Goal: Transaction & Acquisition: Purchase product/service

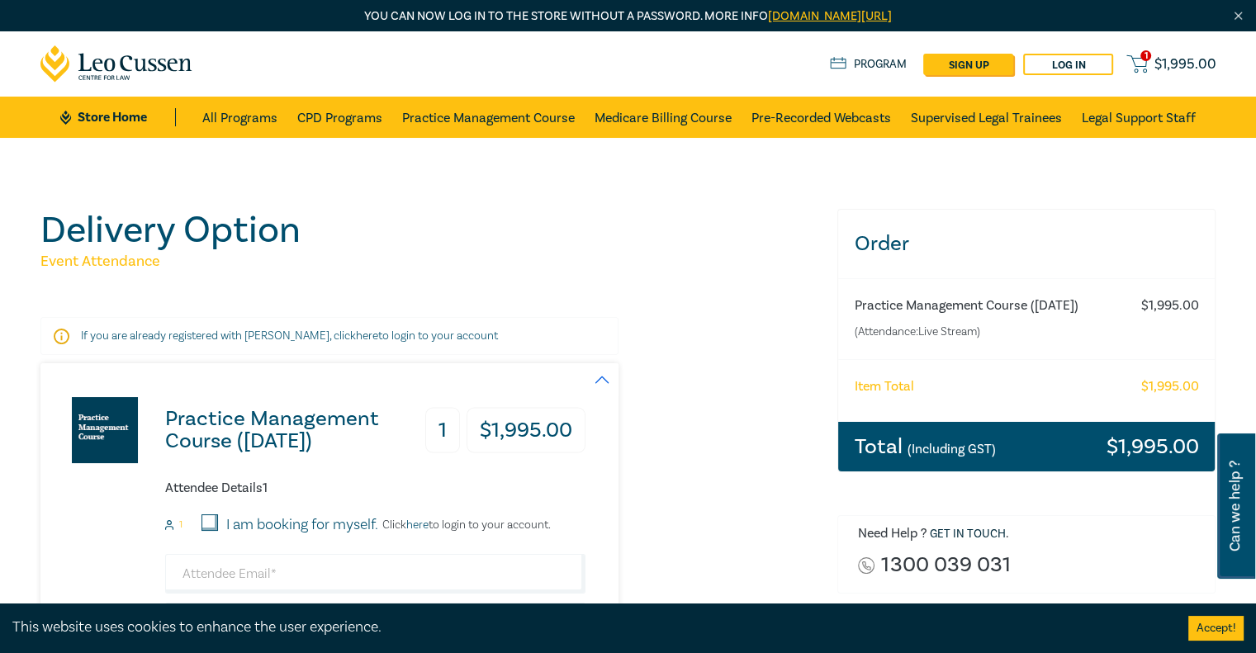
click at [925, 312] on h6 "Practice Management Course ([DATE])" at bounding box center [993, 306] width 278 height 16
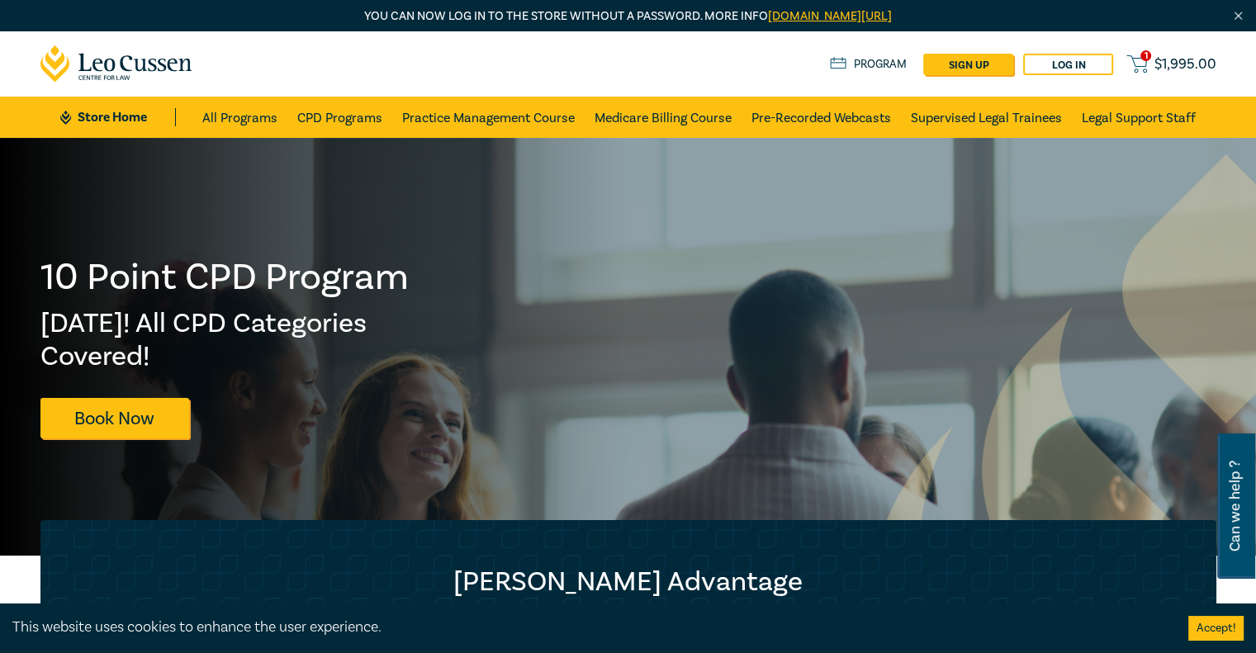
click at [1171, 69] on span "$ 1,995.00" at bounding box center [1185, 64] width 62 height 18
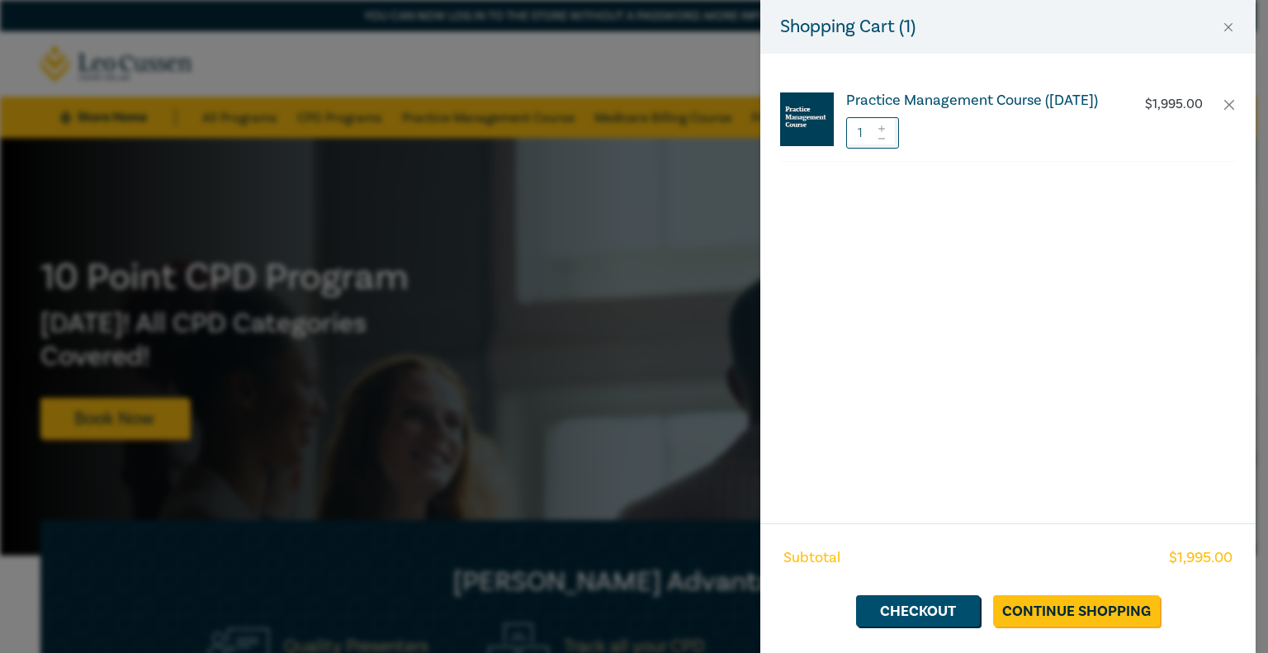
click at [864, 106] on h6 "Practice Management Course (October 2025)" at bounding box center [983, 100] width 274 height 17
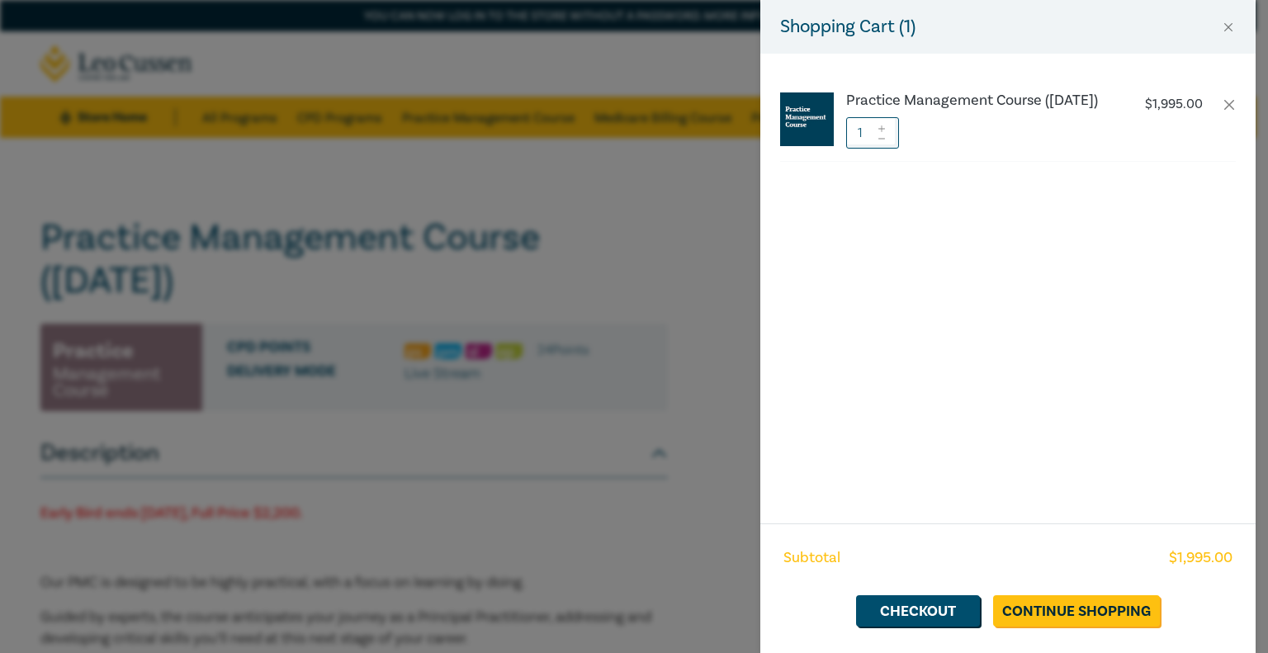
click at [694, 224] on div "Shopping Cart ( 1 ) Practice Management Course (October 2025) $ 1,995.00 1 Subt…" at bounding box center [634, 326] width 1268 height 653
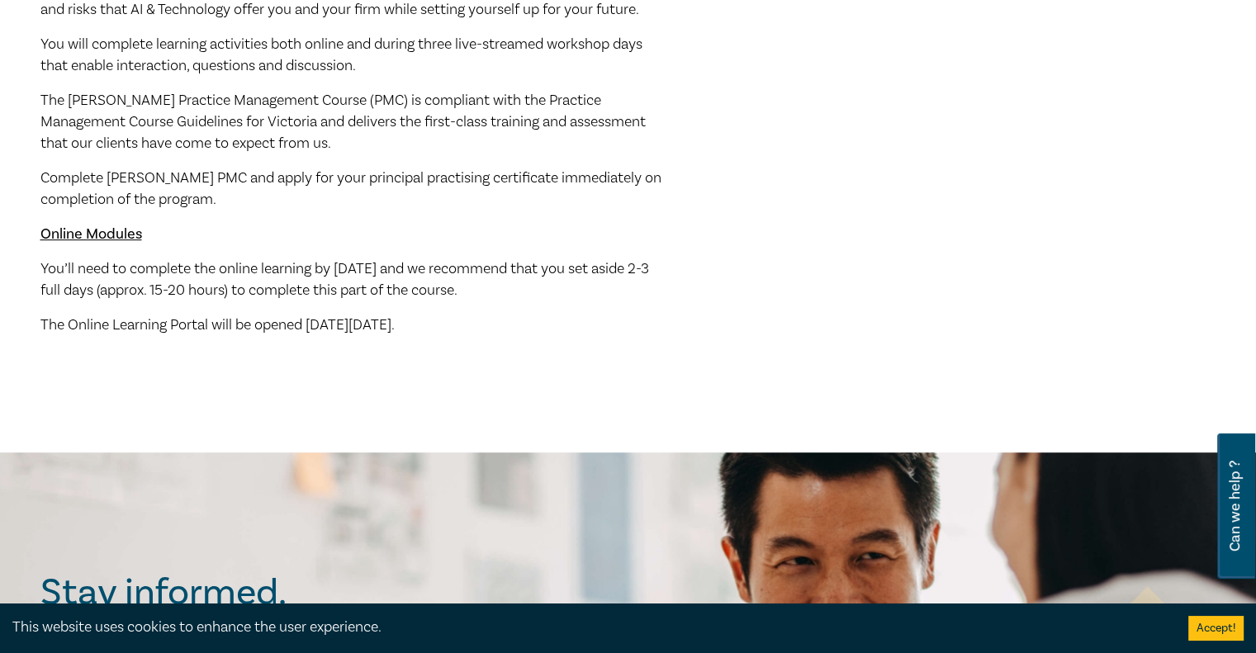
scroll to position [960, 0]
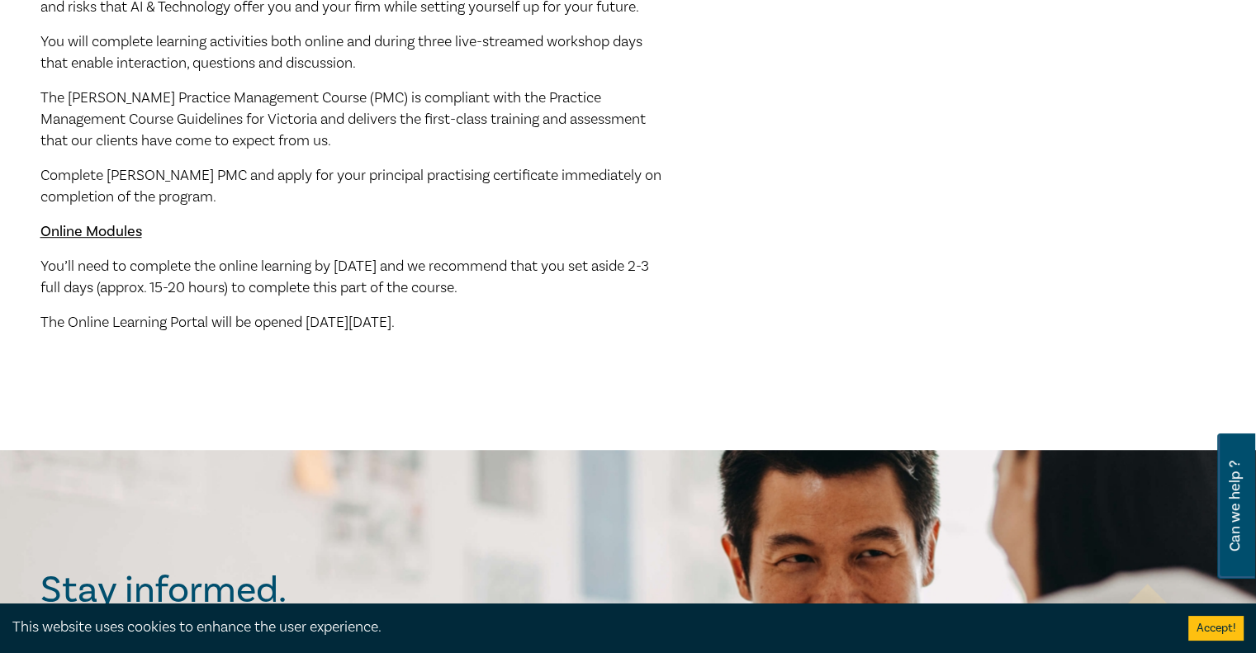
click at [338, 332] on span "The Online Learning Portal will be opened [DATE][DATE]." at bounding box center [217, 322] width 354 height 19
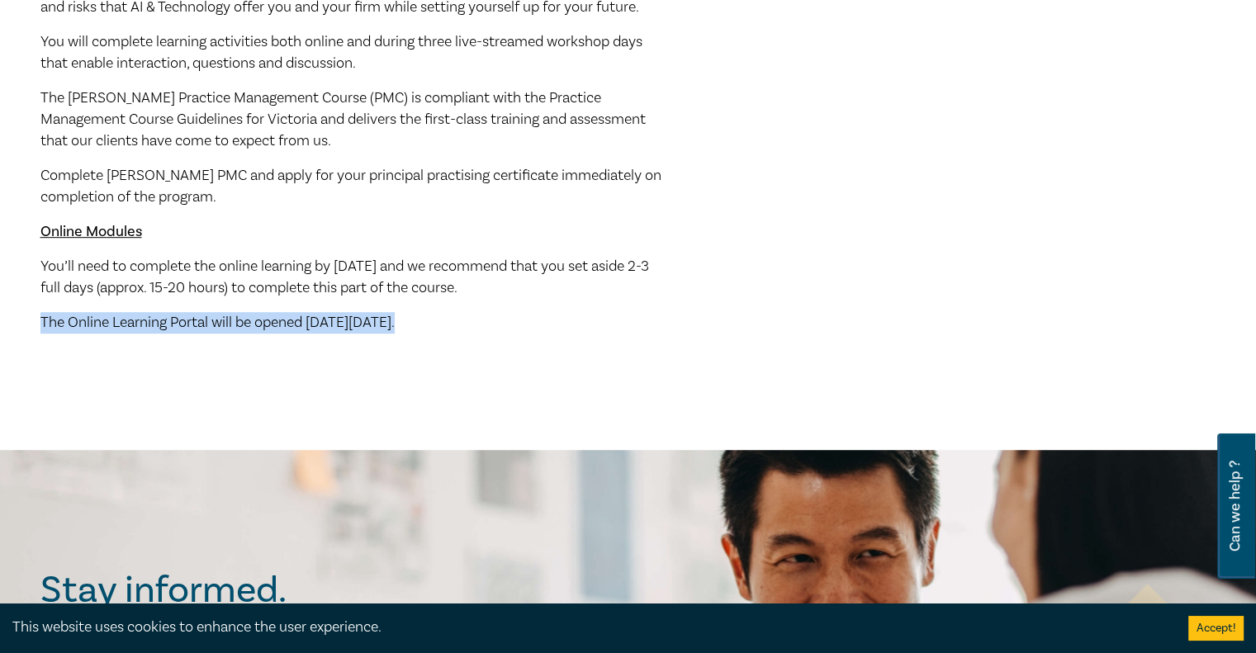
click at [338, 332] on span "The Online Learning Portal will be opened [DATE][DATE]." at bounding box center [217, 322] width 354 height 19
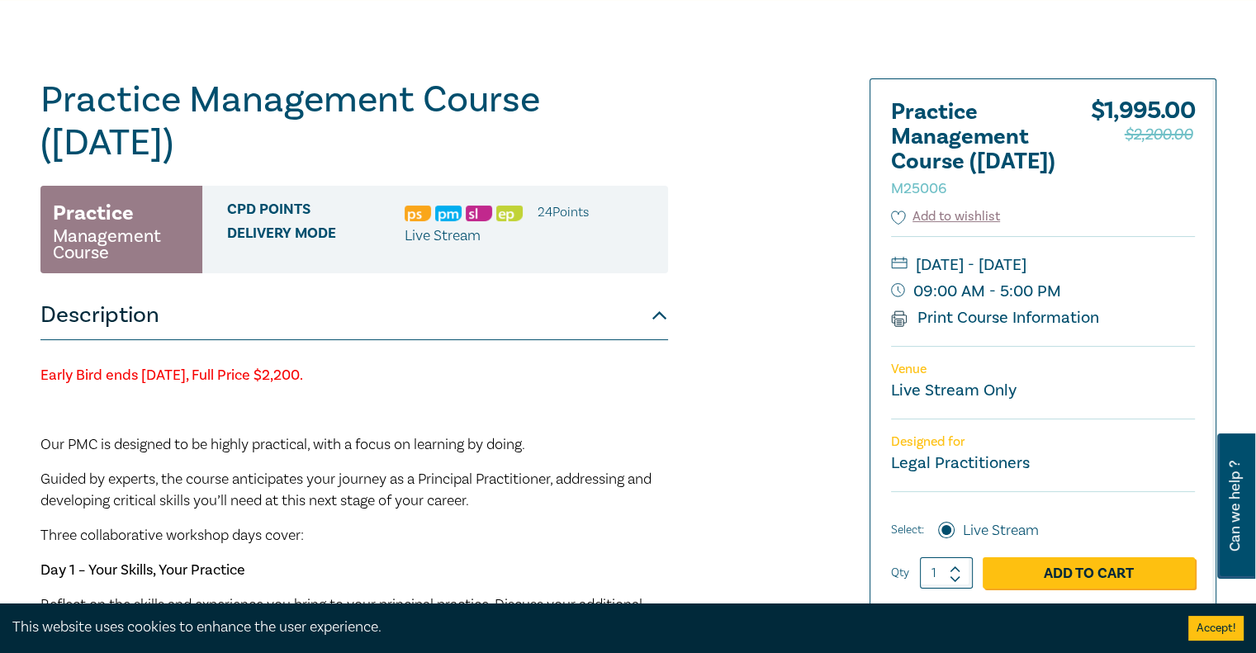
scroll to position [139, 0]
click at [958, 277] on small "[DATE] - [DATE]" at bounding box center [1043, 264] width 304 height 26
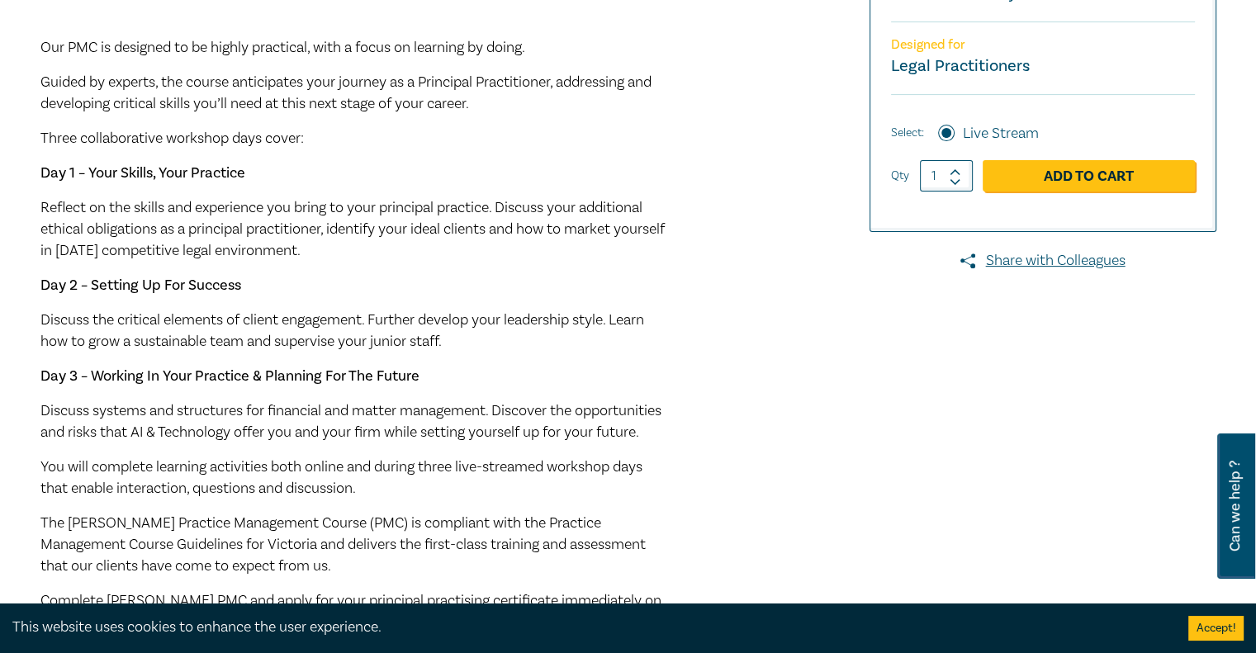
scroll to position [0, 0]
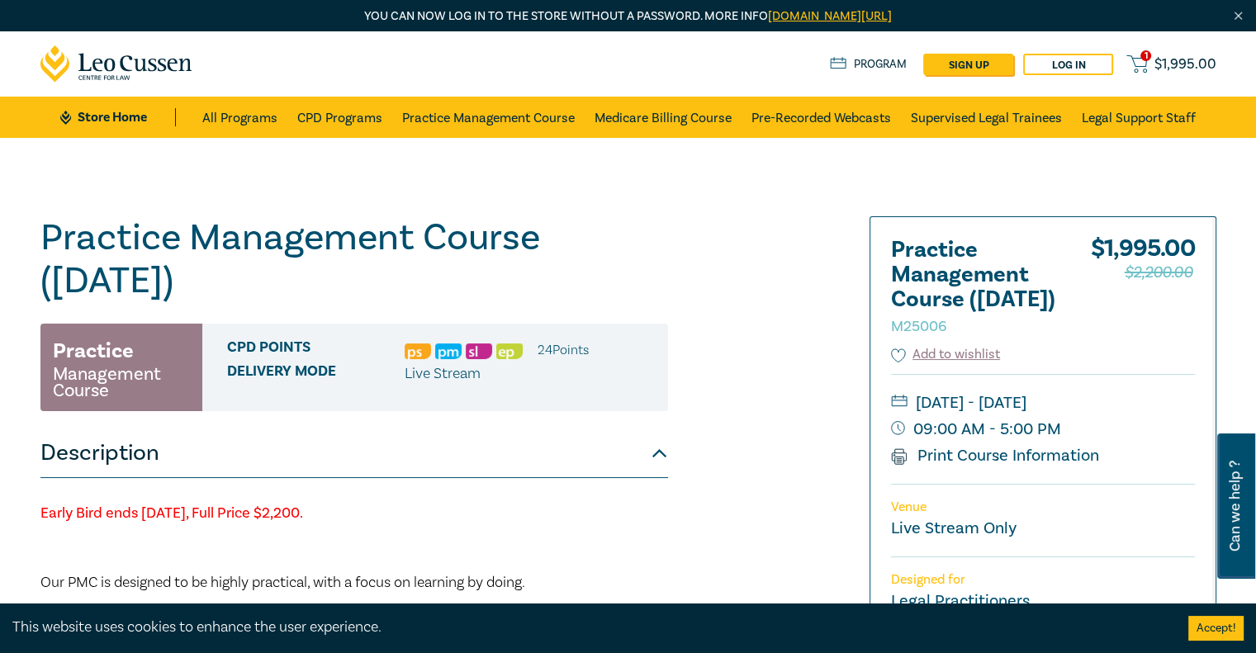
click at [1167, 60] on span "$ 1,995.00" at bounding box center [1185, 64] width 62 height 18
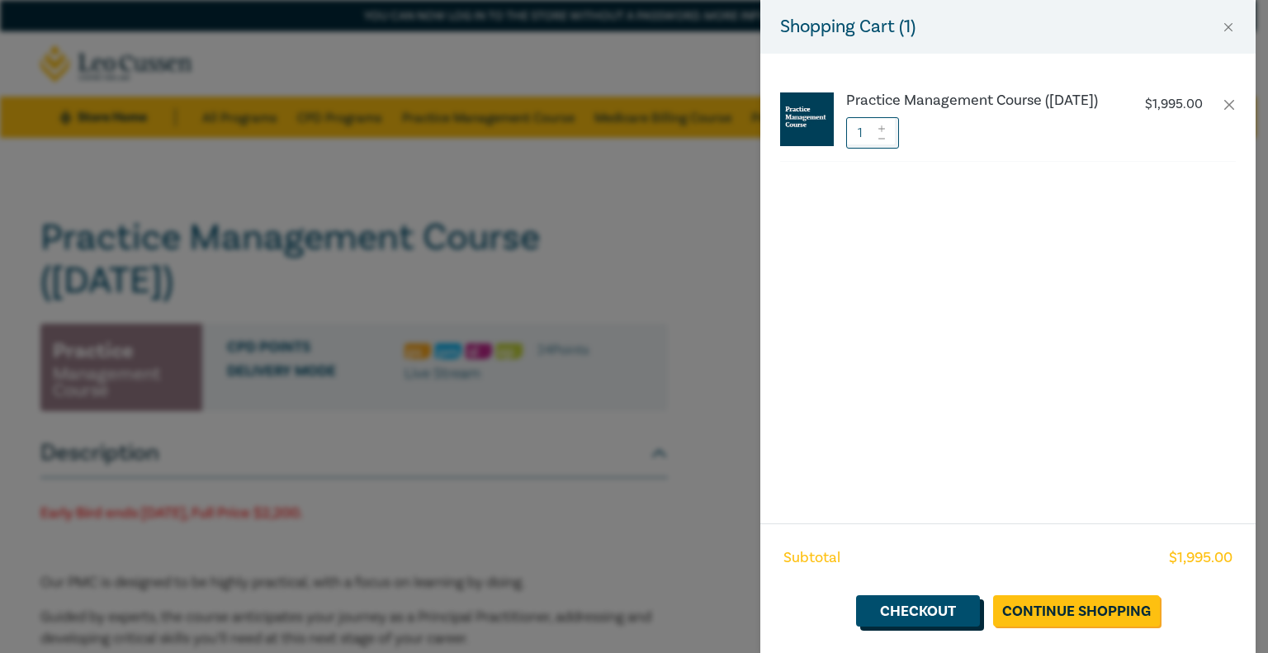
click at [925, 613] on link "Checkout" at bounding box center [918, 610] width 124 height 31
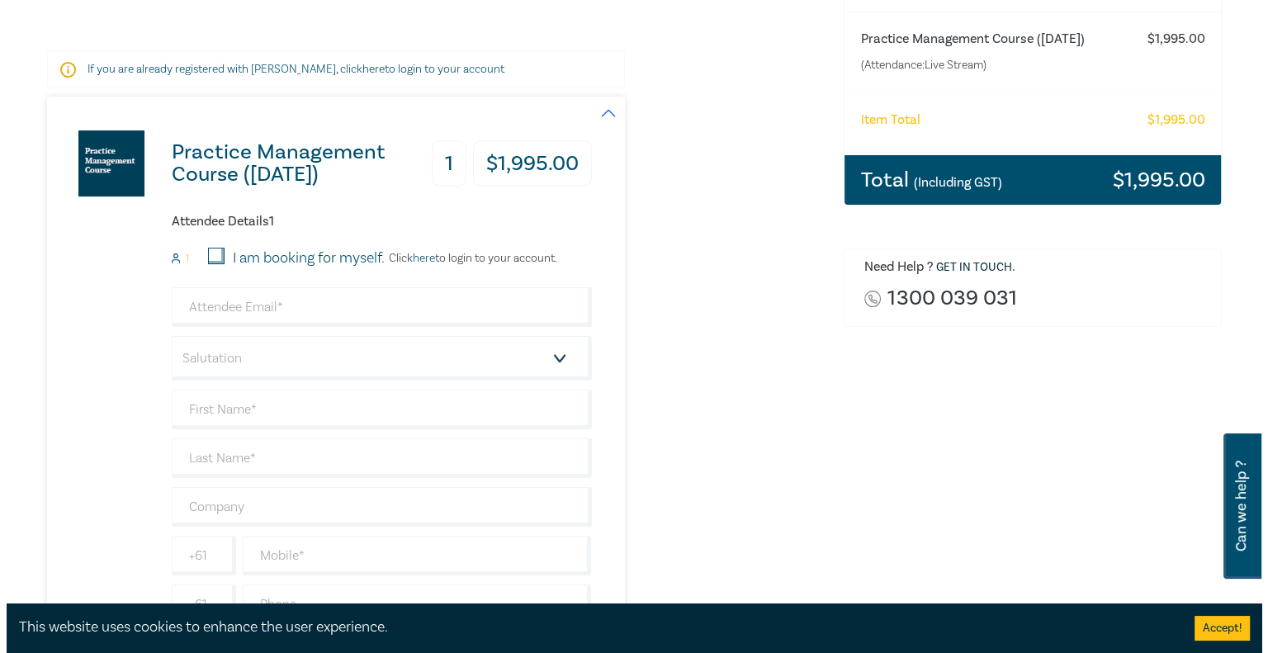
scroll to position [267, 0]
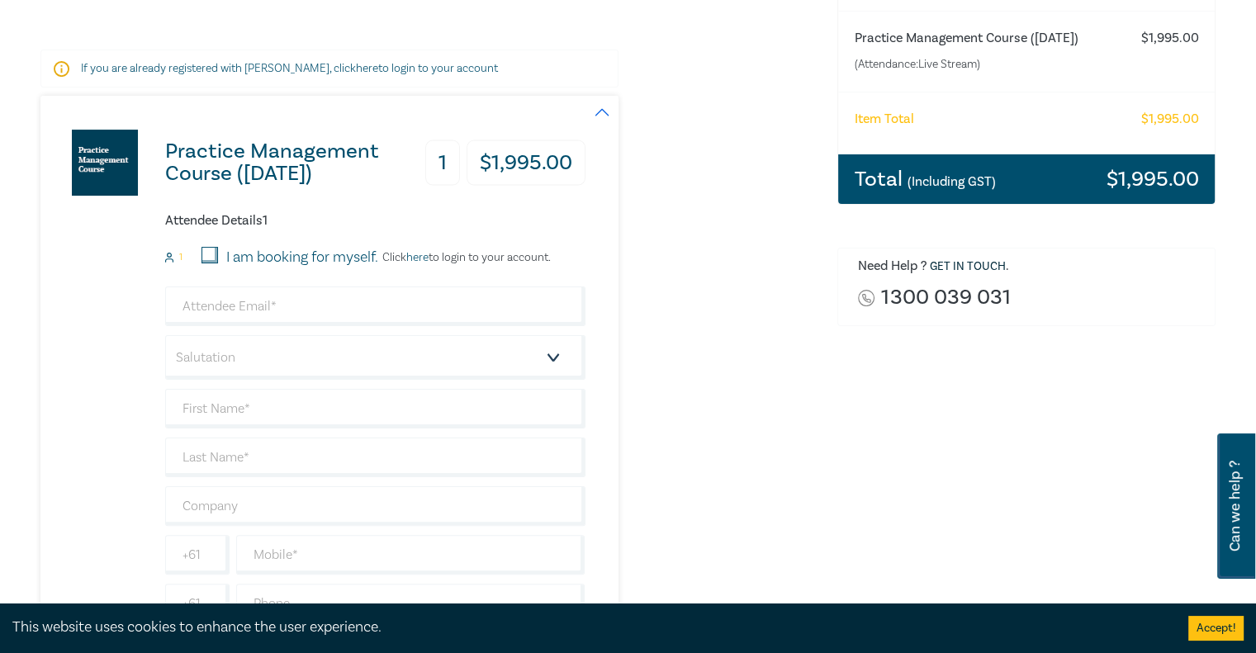
click at [416, 256] on link "here" at bounding box center [417, 257] width 22 height 15
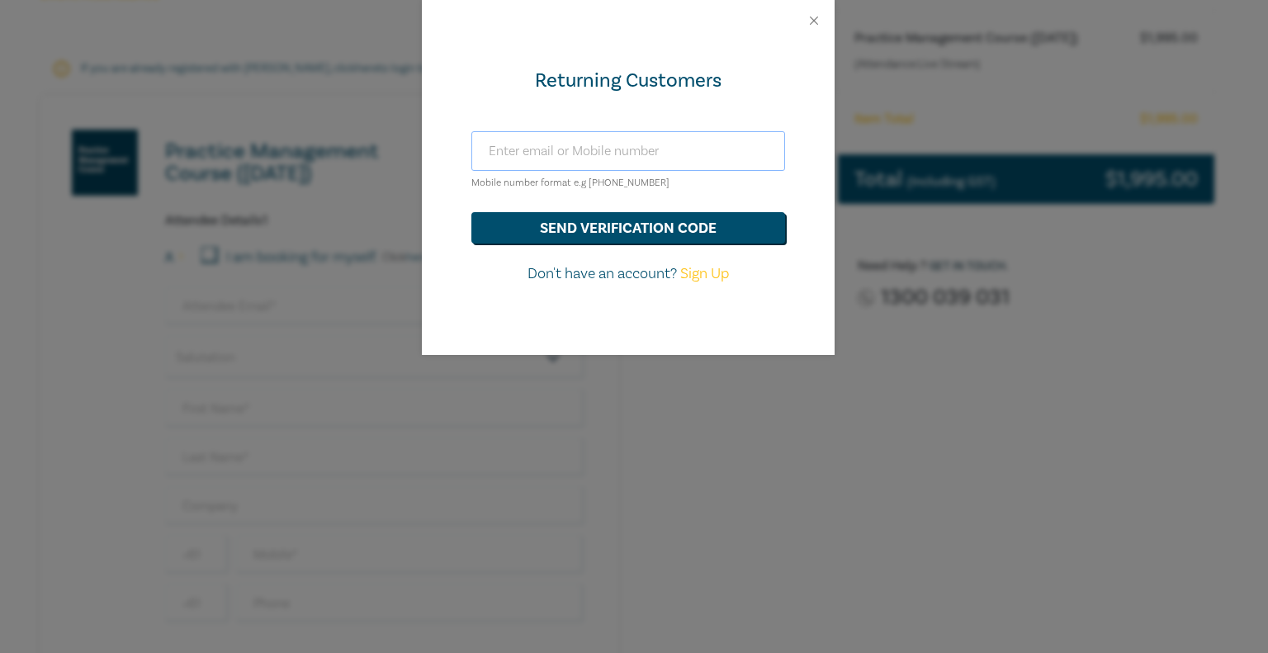
click at [589, 150] on input "text" at bounding box center [628, 151] width 314 height 40
click at [673, 230] on button "send verification code" at bounding box center [628, 227] width 314 height 31
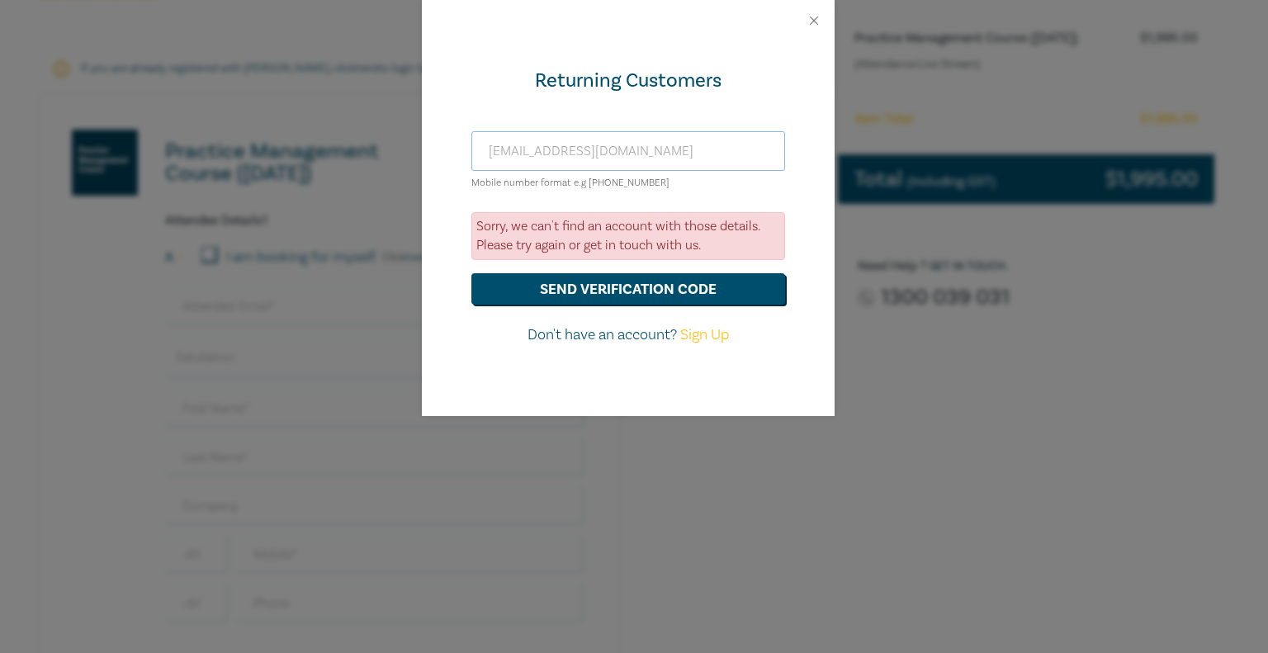
click at [613, 149] on input "ishaanmehta@gmail.c.om" at bounding box center [628, 151] width 314 height 40
type input "ishaanmehta@gmail.com"
click at [662, 290] on button "send verification code" at bounding box center [628, 288] width 314 height 31
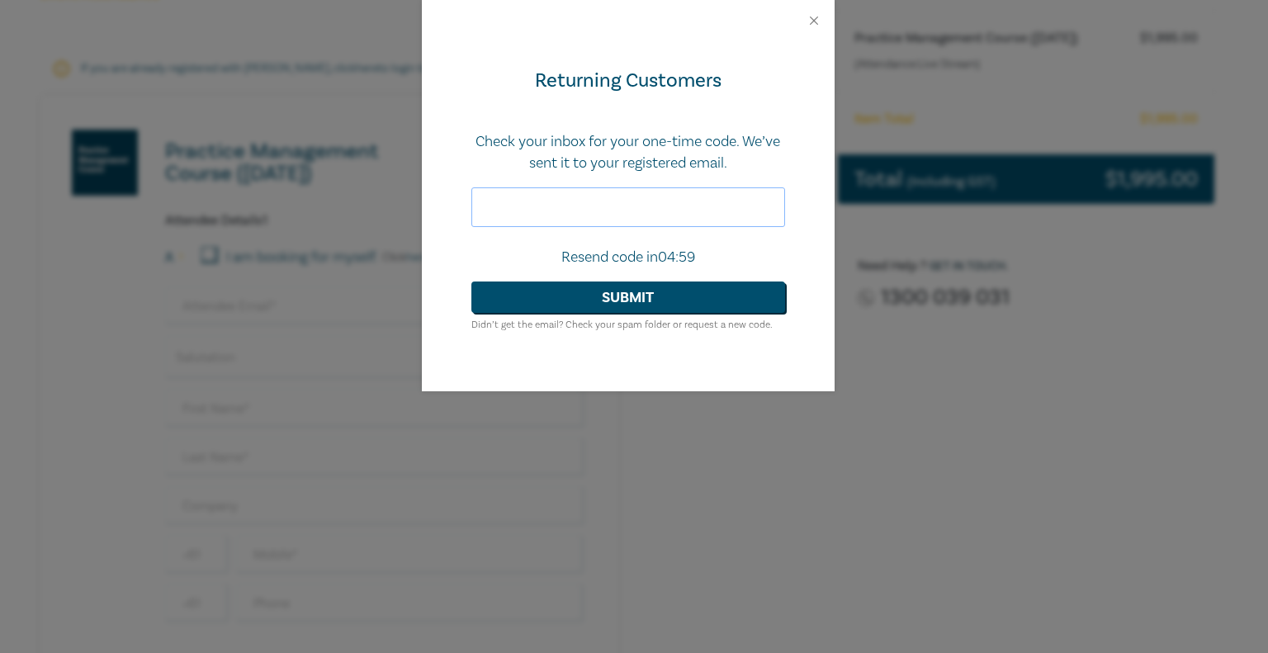
click at [664, 201] on input "text" at bounding box center [628, 207] width 314 height 40
type input "196579"
click at [628, 295] on button "Submit" at bounding box center [628, 297] width 314 height 31
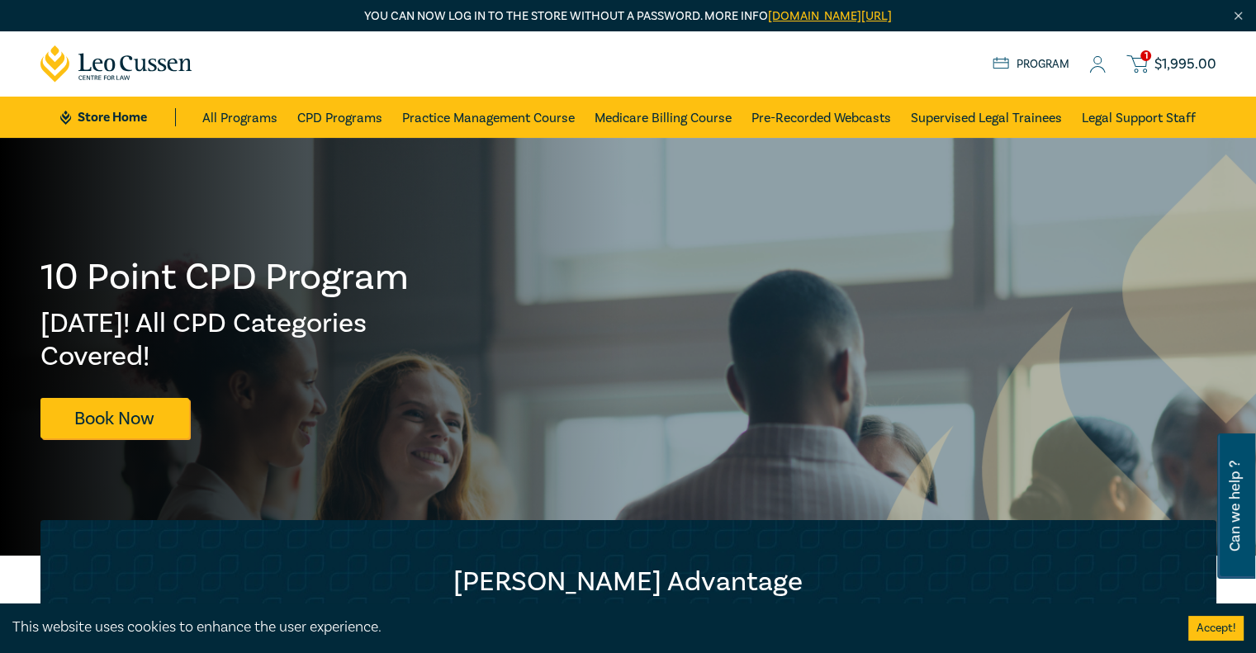
click at [1160, 63] on span "$ 1,995.00" at bounding box center [1185, 64] width 62 height 18
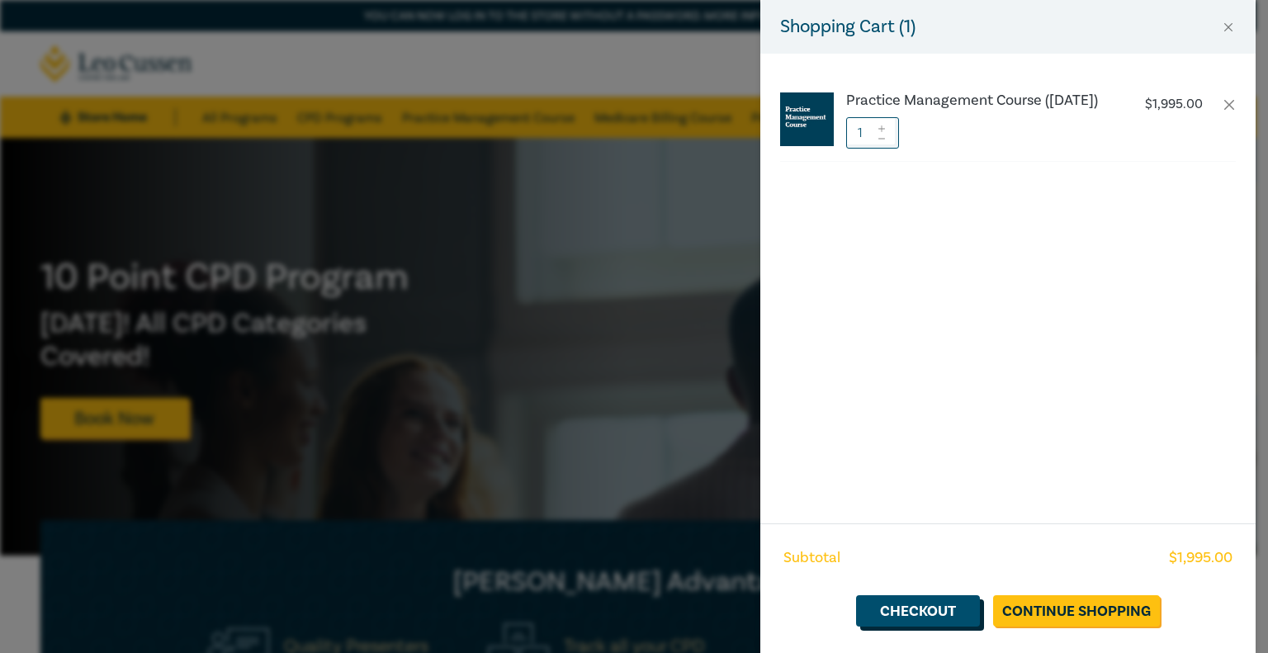
click at [916, 608] on link "Checkout" at bounding box center [918, 610] width 124 height 31
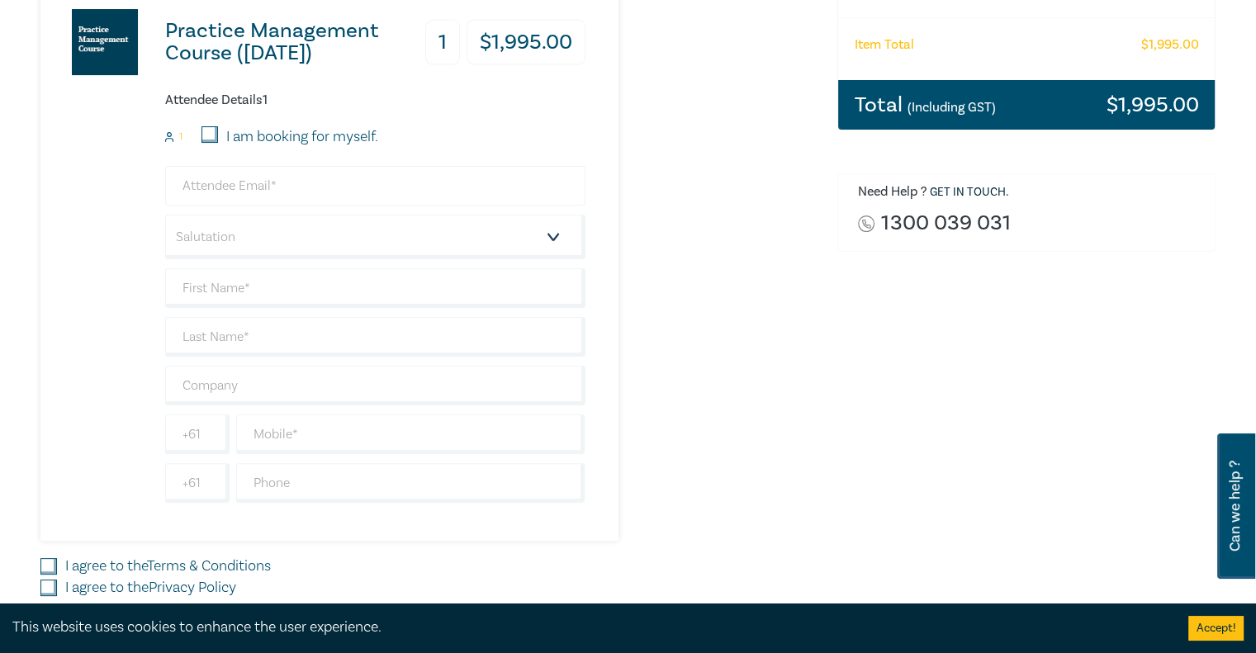
scroll to position [343, 0]
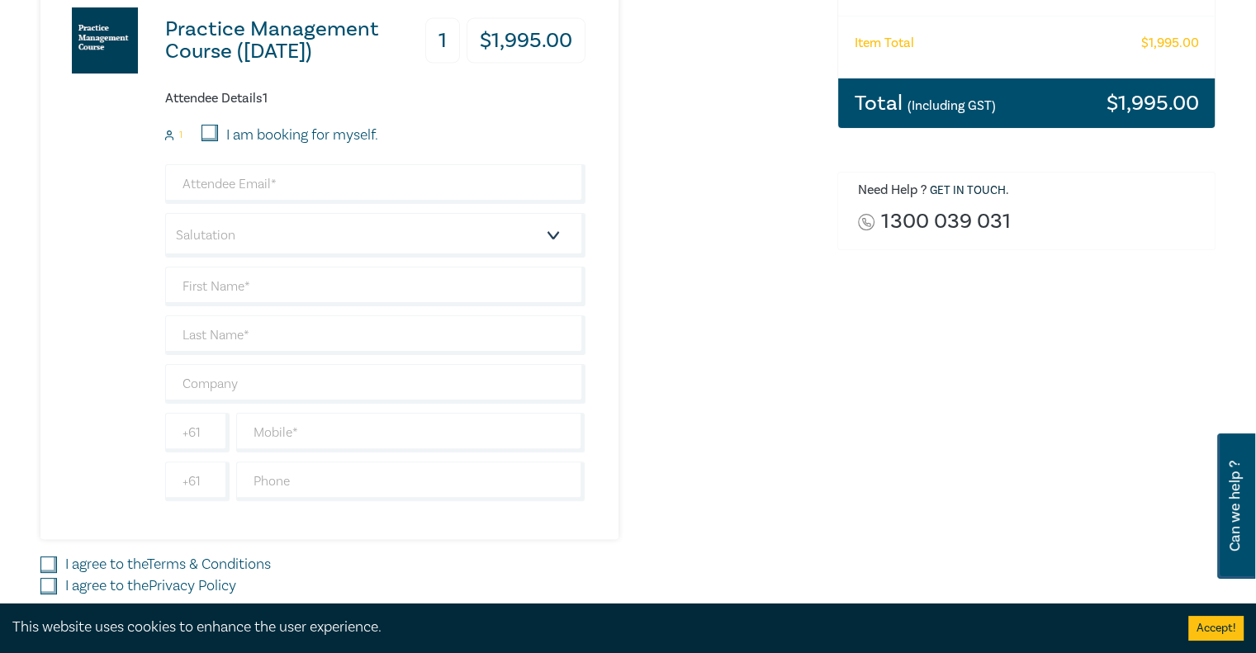
click at [218, 140] on div "I am booking for myself." at bounding box center [289, 135] width 177 height 21
click at [206, 128] on input "I am booking for myself." at bounding box center [209, 133] width 17 height 17
checkbox input "true"
type input "ishaanmehta@gmail.com"
type input "Ishaan"
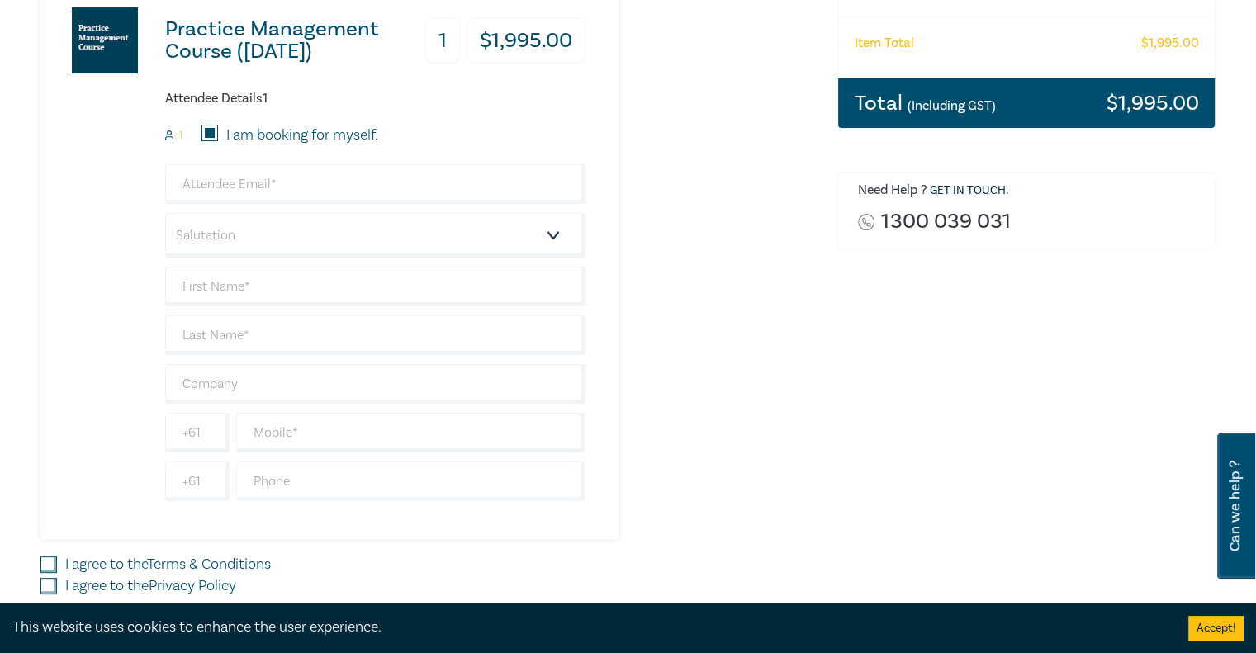
type input "Mehta"
type input "481965344"
click at [254, 224] on select "Salutation Mr. Mrs. Ms. Miss Dr. Prof. Other" at bounding box center [375, 235] width 420 height 45
select select "Mr."
click at [165, 213] on select "Salutation Mr. Mrs. Ms. Miss Dr. Prof. Other" at bounding box center [375, 235] width 420 height 45
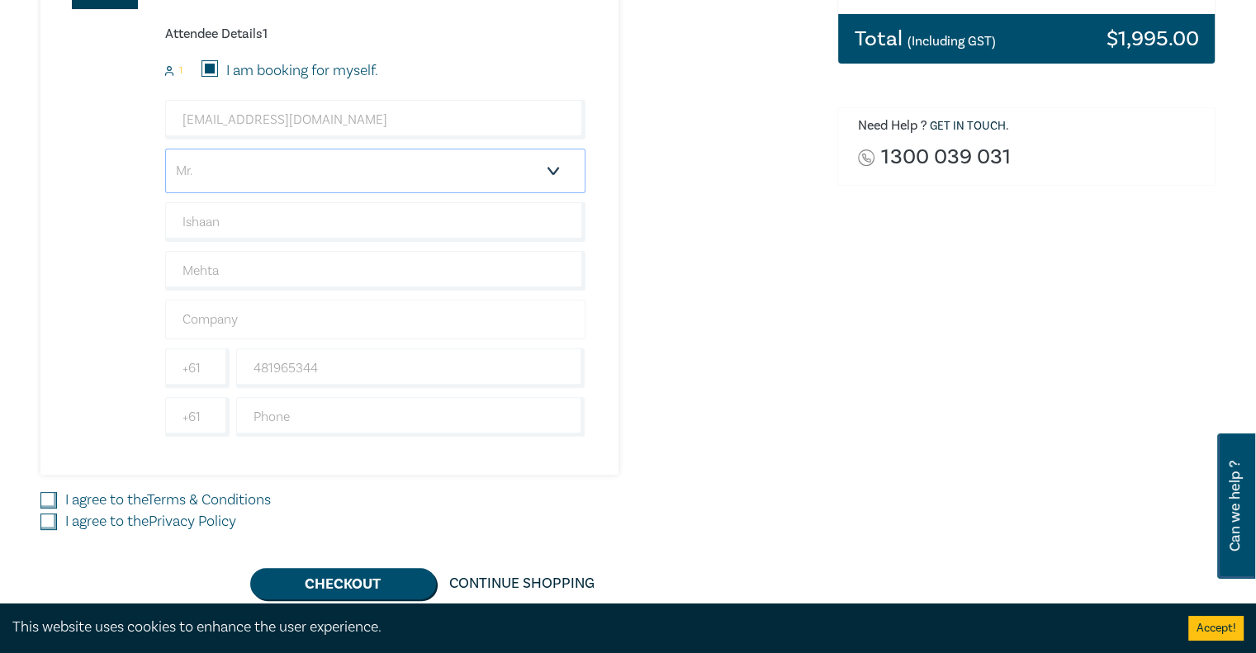
scroll to position [423, 0]
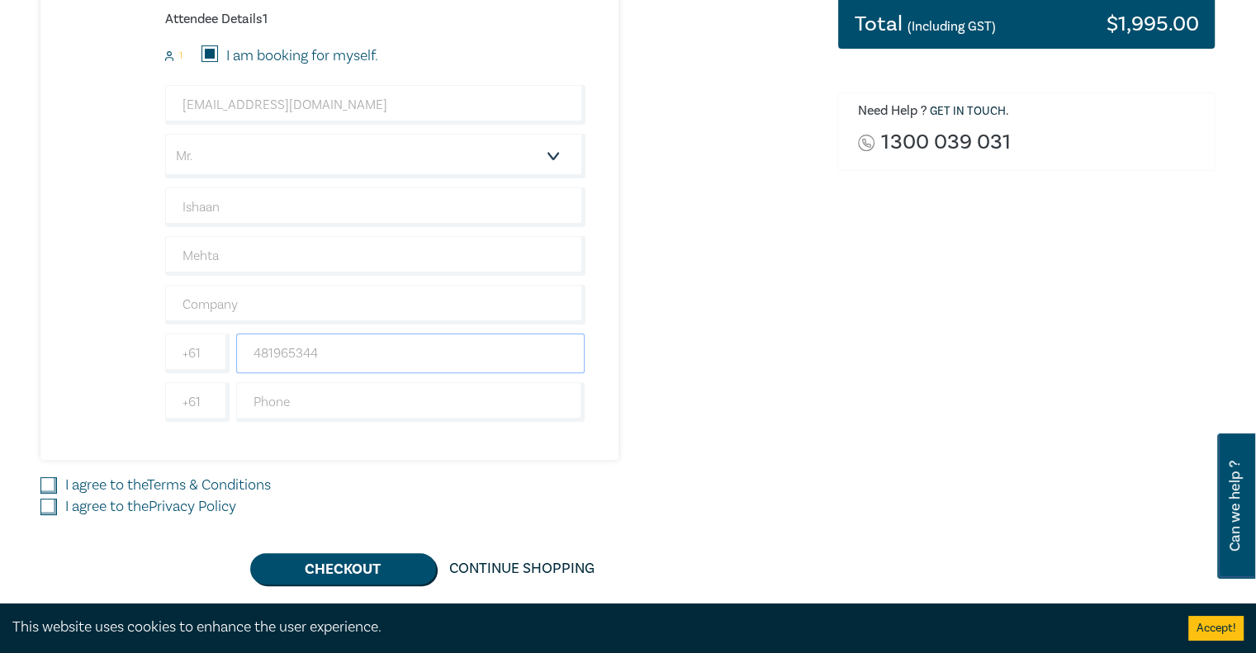
drag, startPoint x: 471, startPoint y: 366, endPoint x: 463, endPoint y: 357, distance: 12.3
click at [463, 357] on input "481965344" at bounding box center [410, 354] width 349 height 40
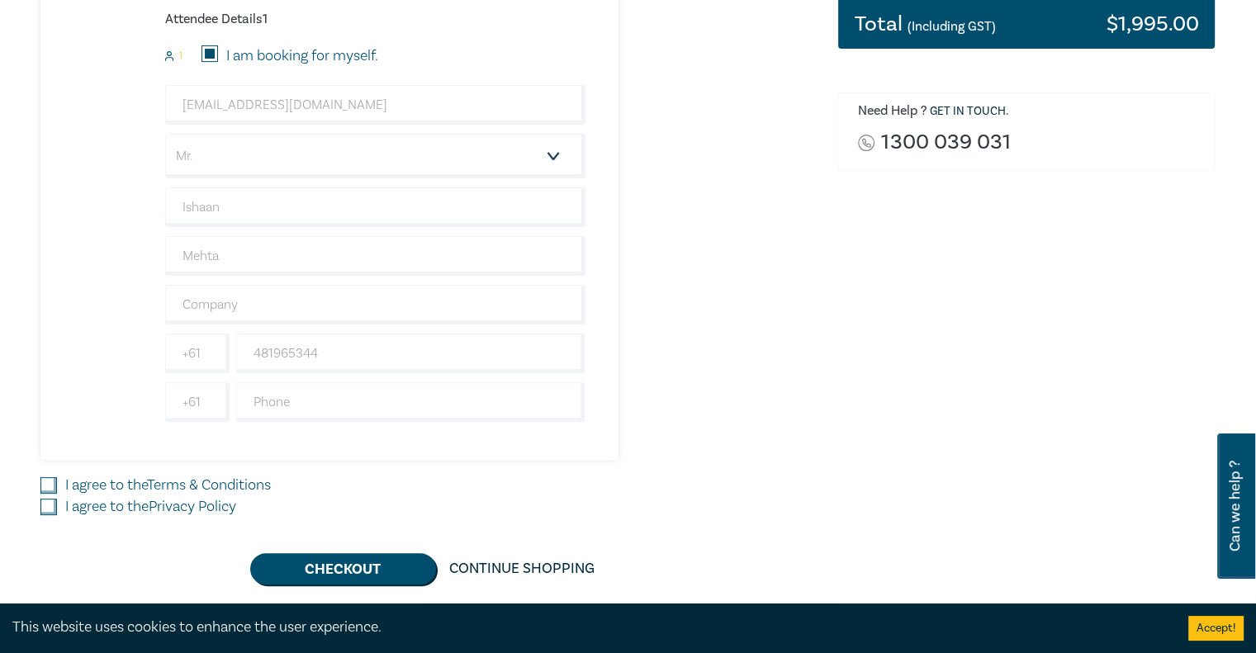
click at [855, 336] on div "Order Practice Management Course (October 2025) (Attendance: Live Stream ) $ 1,…" at bounding box center [1026, 185] width 399 height 798
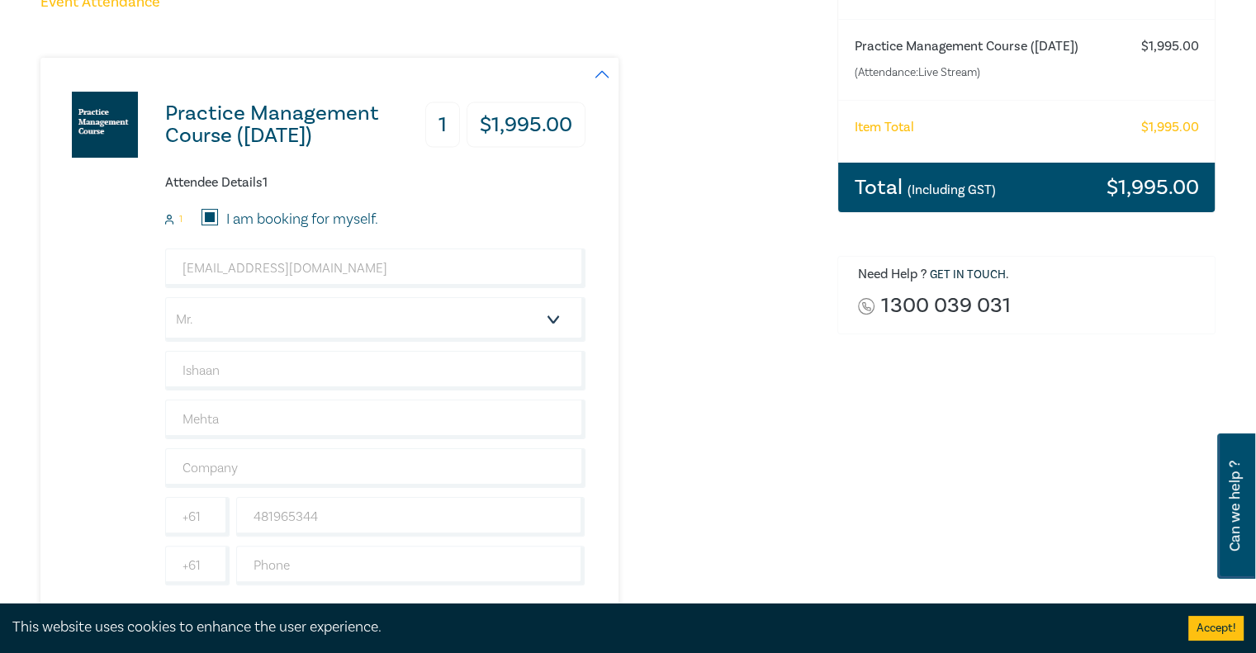
scroll to position [261, 0]
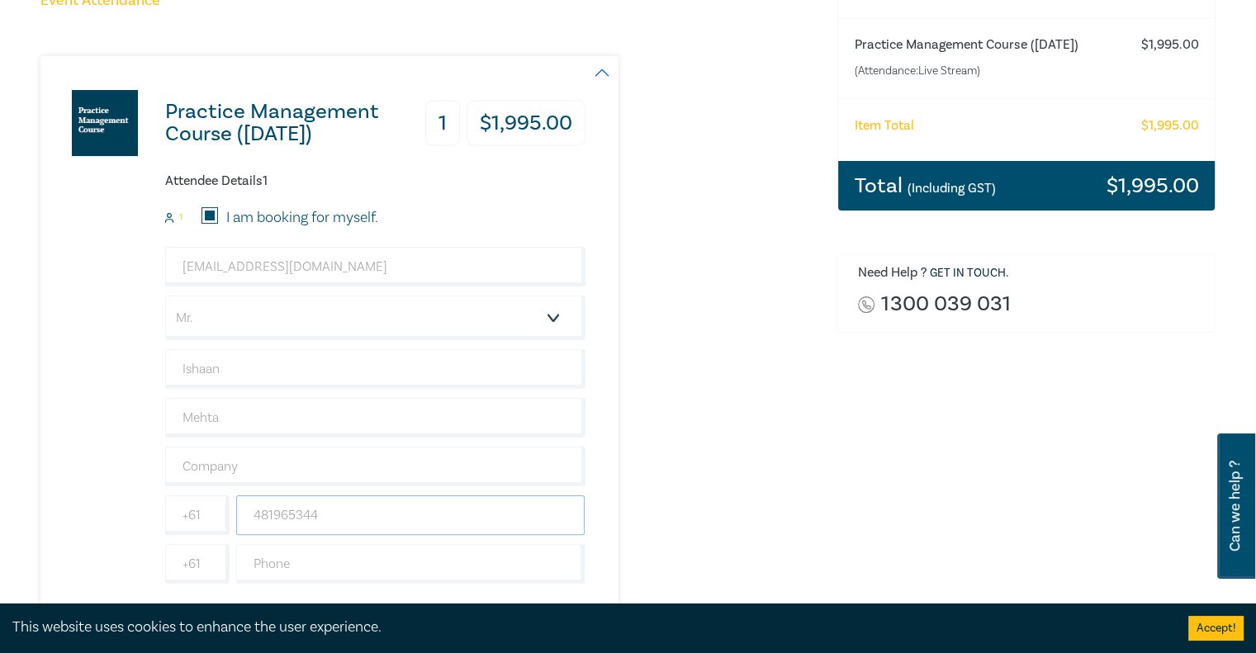
click at [341, 505] on input "481965344" at bounding box center [410, 515] width 349 height 40
click at [793, 489] on div "Practice Management Course (October 2025) 1 $ 1,995.00 Attendee Details 1 1 I a…" at bounding box center [428, 339] width 777 height 566
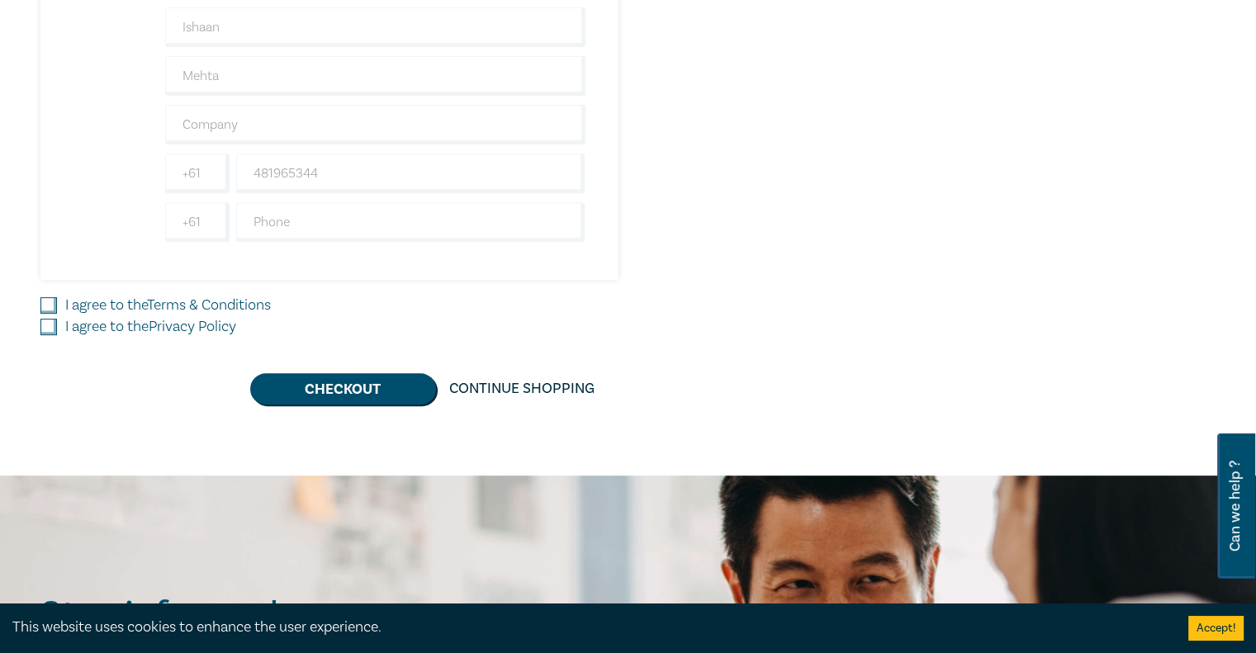
scroll to position [604, 0]
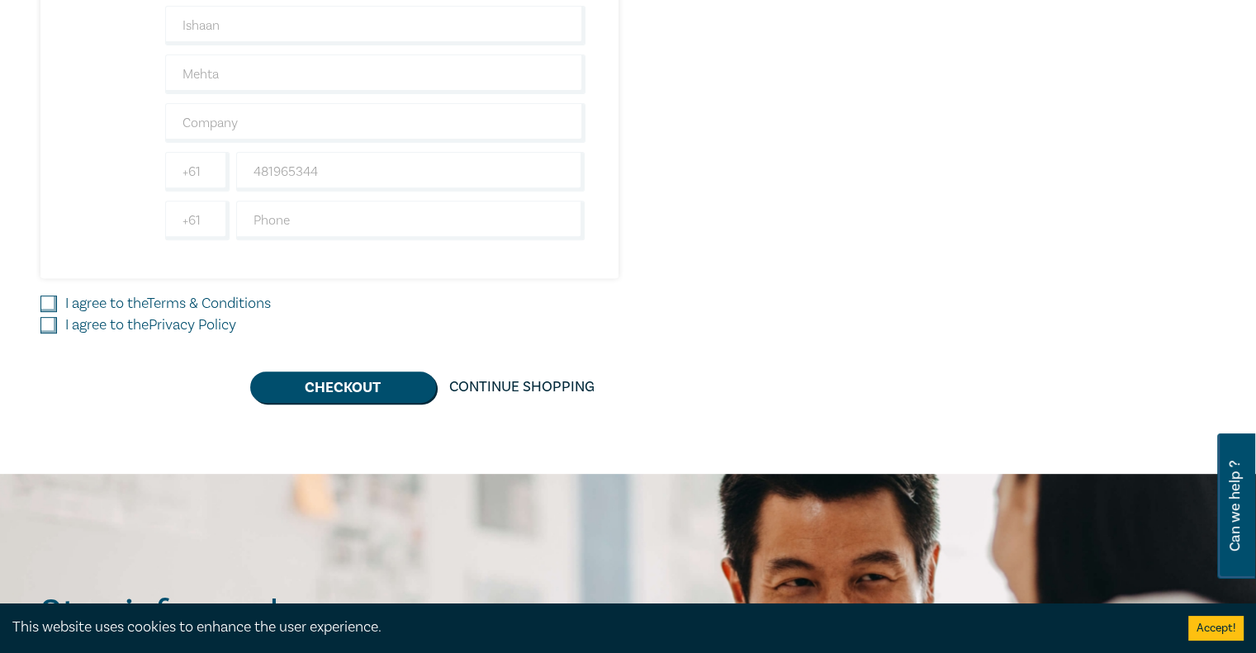
click at [56, 299] on input "I agree to the Terms & Conditions" at bounding box center [48, 304] width 17 height 17
checkbox input "true"
click at [45, 323] on input "I agree to the Privacy Policy" at bounding box center [48, 325] width 17 height 17
checkbox input "true"
click at [371, 387] on button "Checkout" at bounding box center [343, 386] width 186 height 31
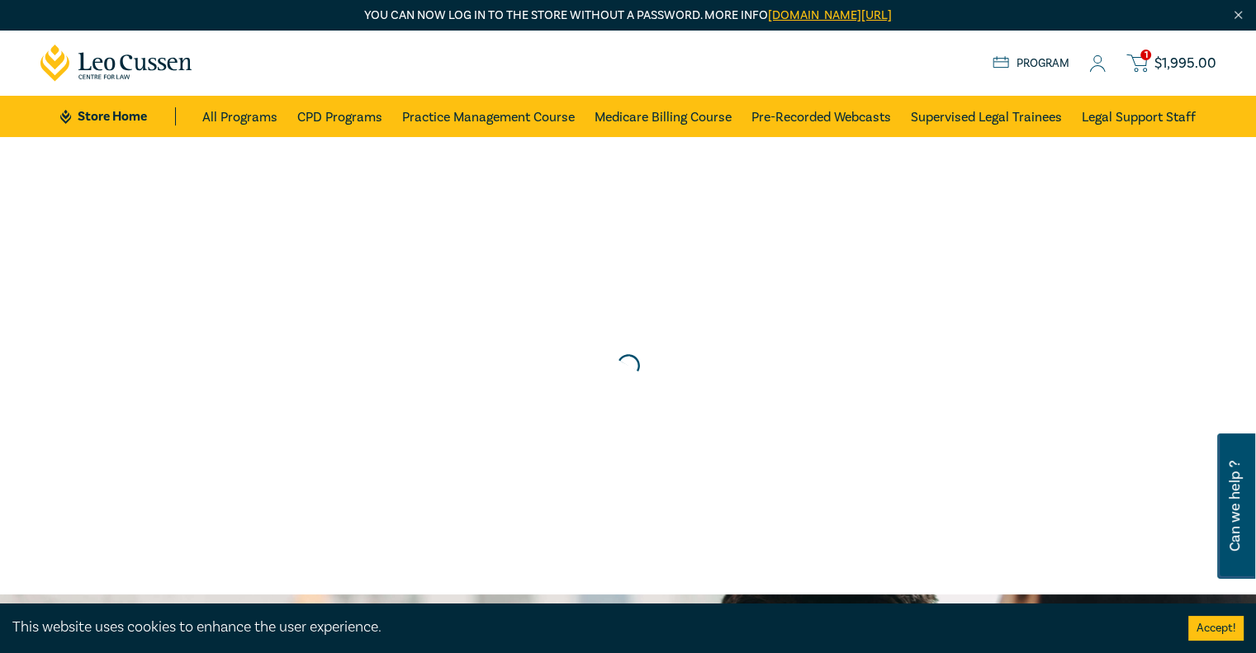
scroll to position [0, 0]
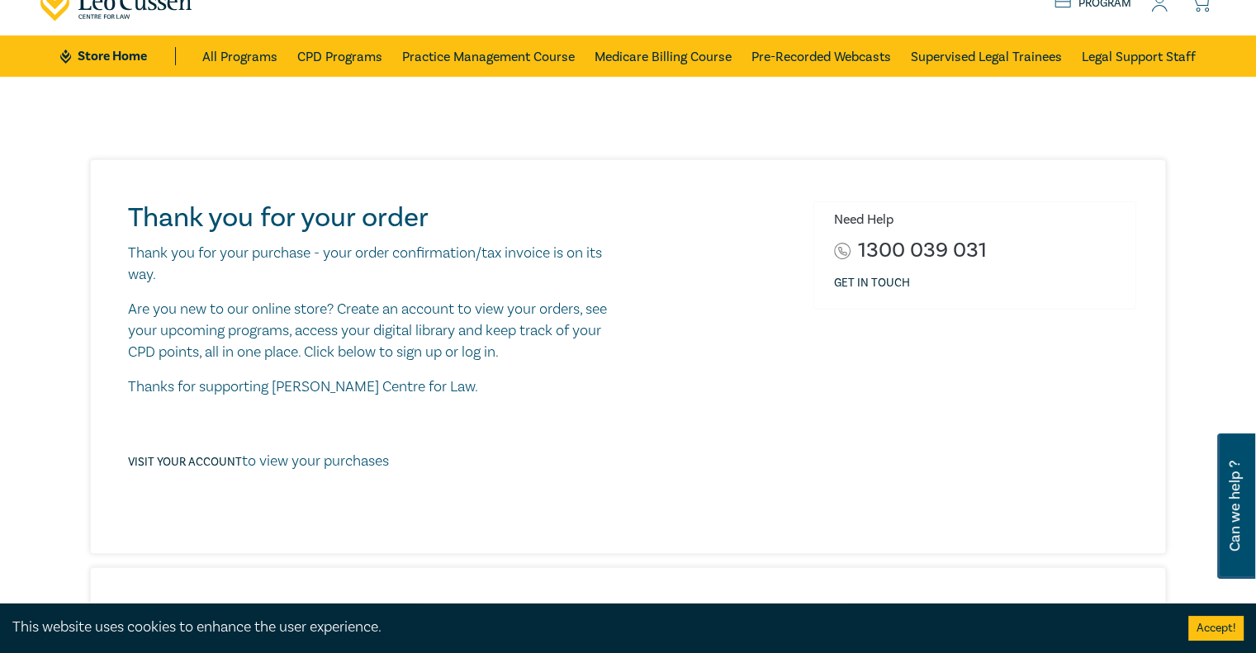
scroll to position [69, 0]
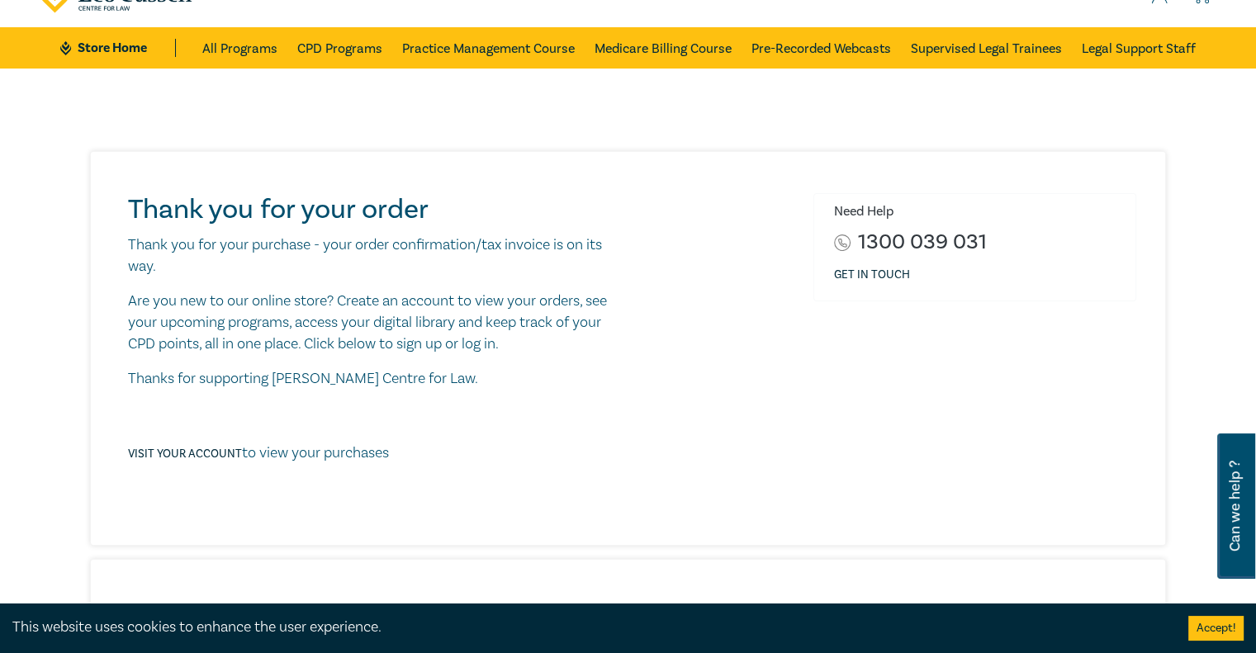
click at [397, 316] on p "Are you new to our online store? Create an account to view your orders, see you…" at bounding box center [375, 323] width 495 height 64
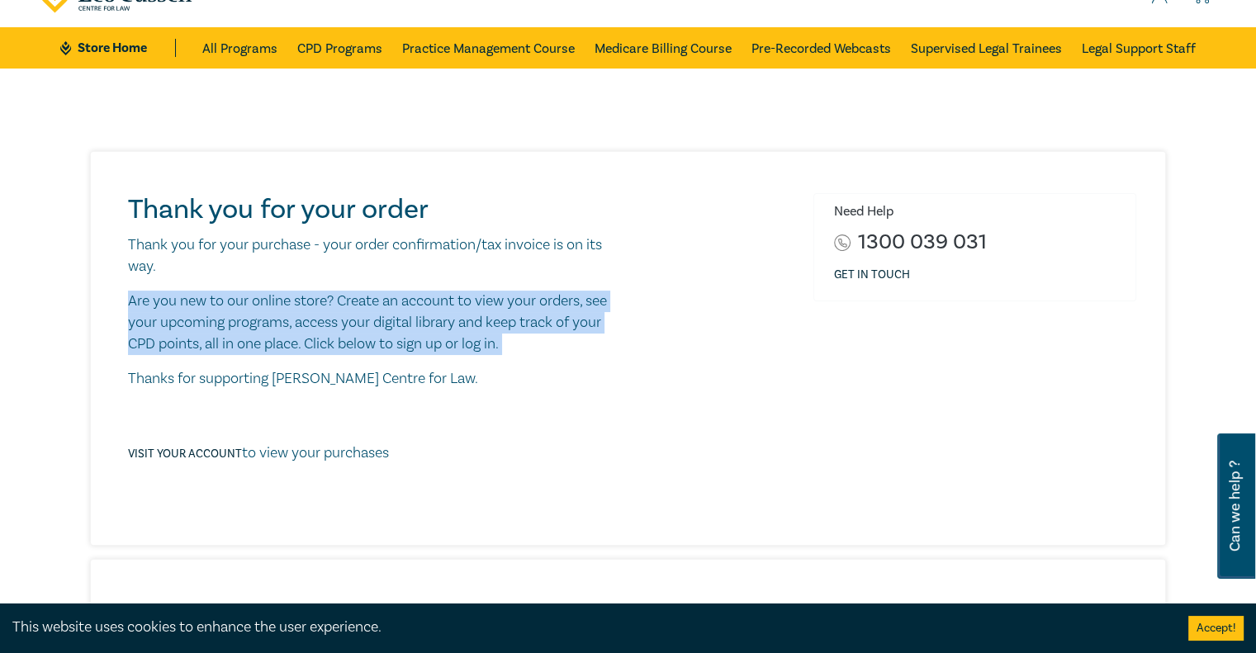
click at [397, 316] on p "Are you new to our online store? Create an account to view your orders, see you…" at bounding box center [375, 323] width 495 height 64
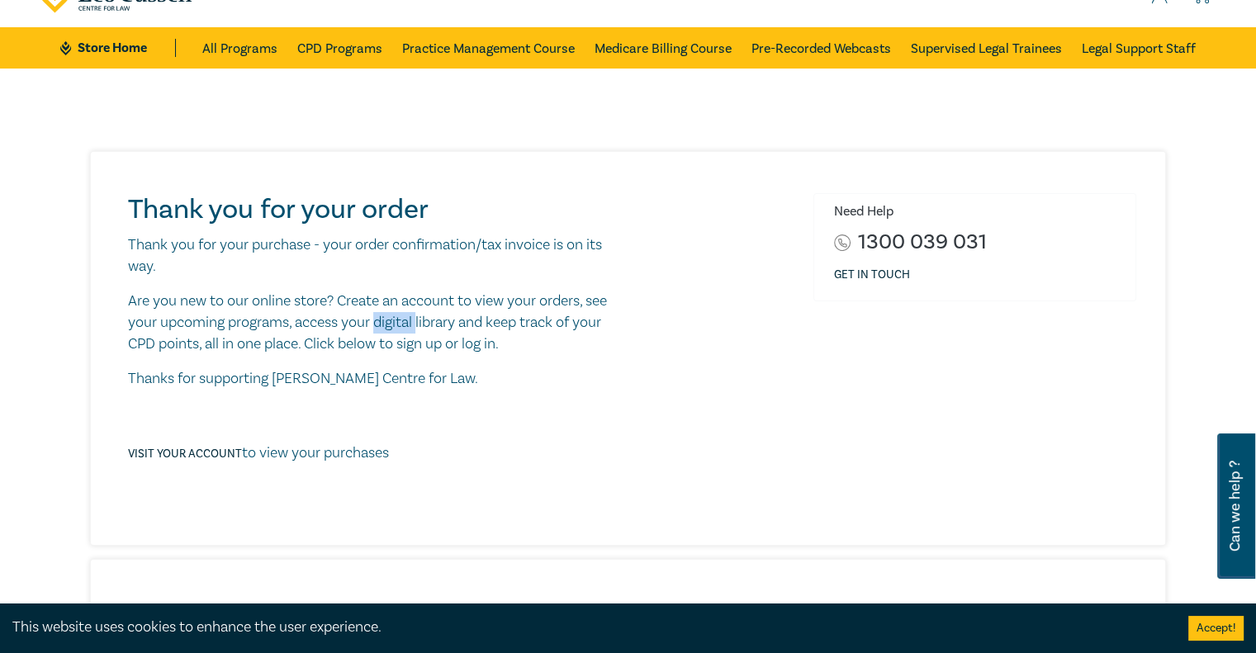
click at [397, 316] on p "Are you new to our online store? Create an account to view your orders, see you…" at bounding box center [375, 323] width 495 height 64
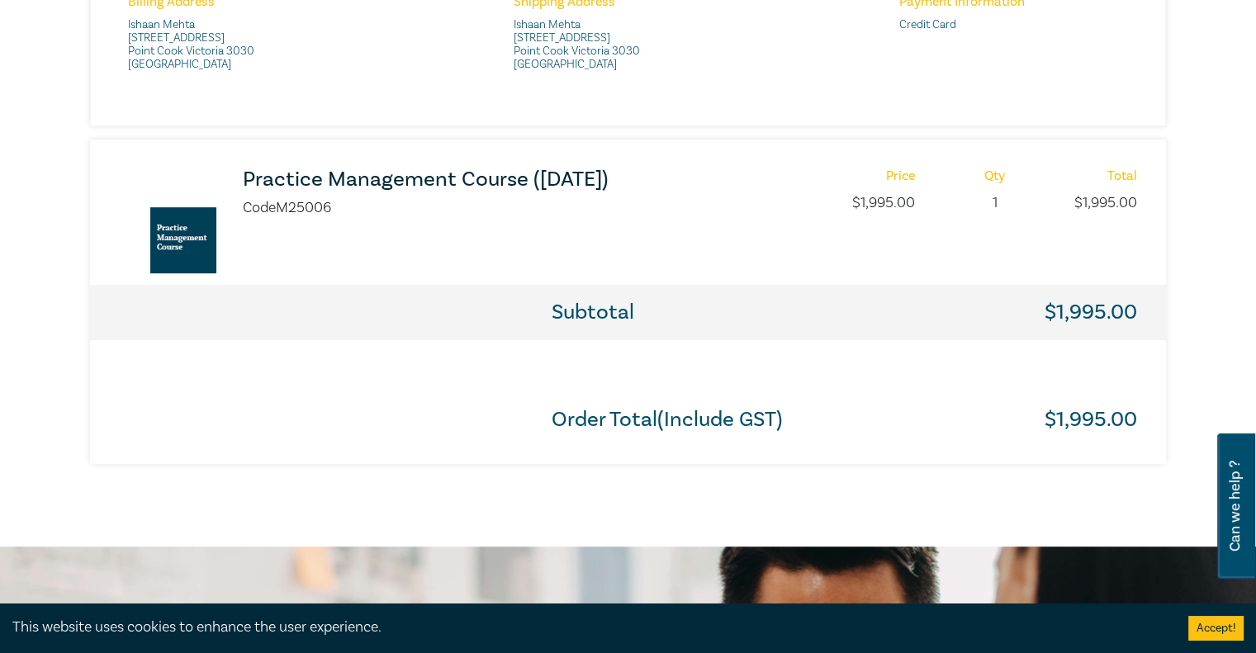
scroll to position [750, 0]
click at [164, 230] on img at bounding box center [183, 239] width 66 height 66
click at [287, 181] on h3 "Practice Management Course ([DATE])" at bounding box center [462, 179] width 438 height 22
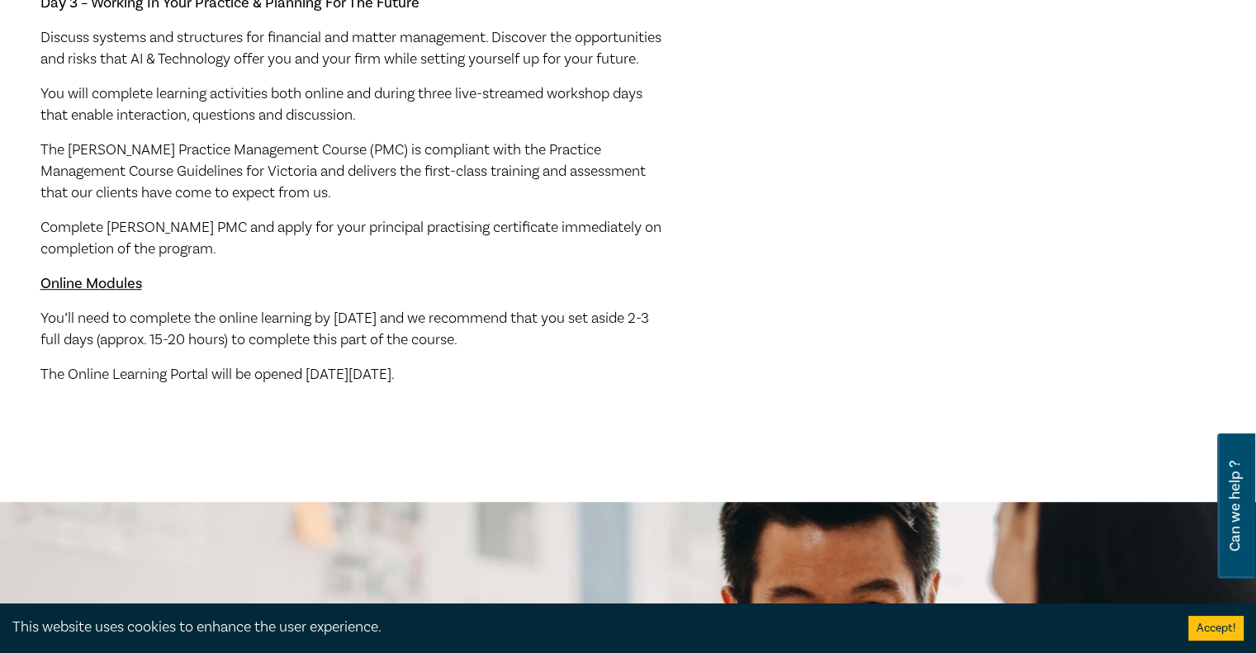
scroll to position [908, 0]
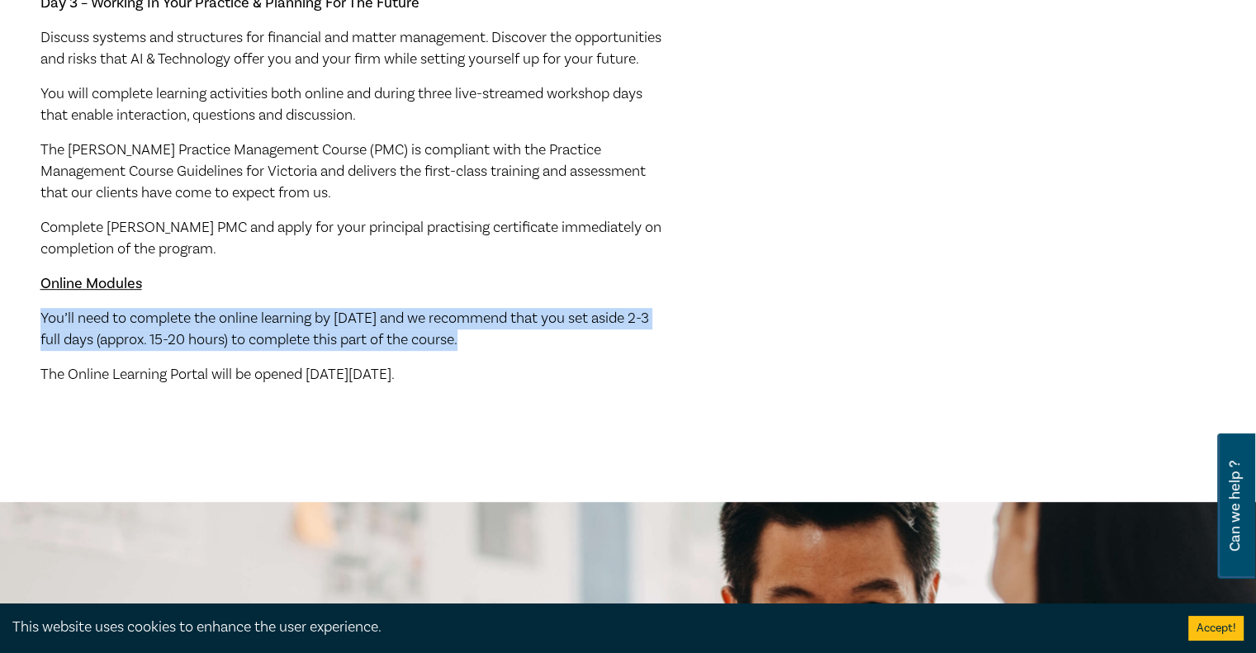
click at [329, 340] on span "You’ll need to complete the online learning by [DATE] and we recommend that you…" at bounding box center [344, 329] width 608 height 40
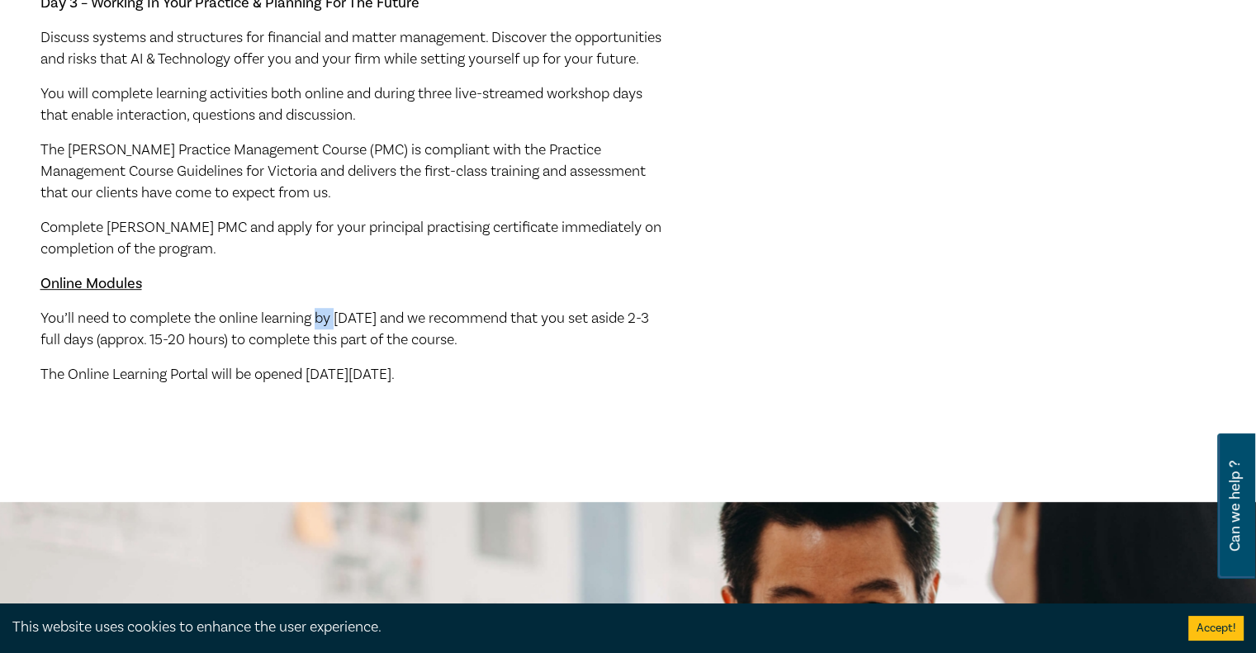
click at [329, 340] on span "You’ll need to complete the online learning by [DATE] and we recommend that you…" at bounding box center [344, 329] width 608 height 40
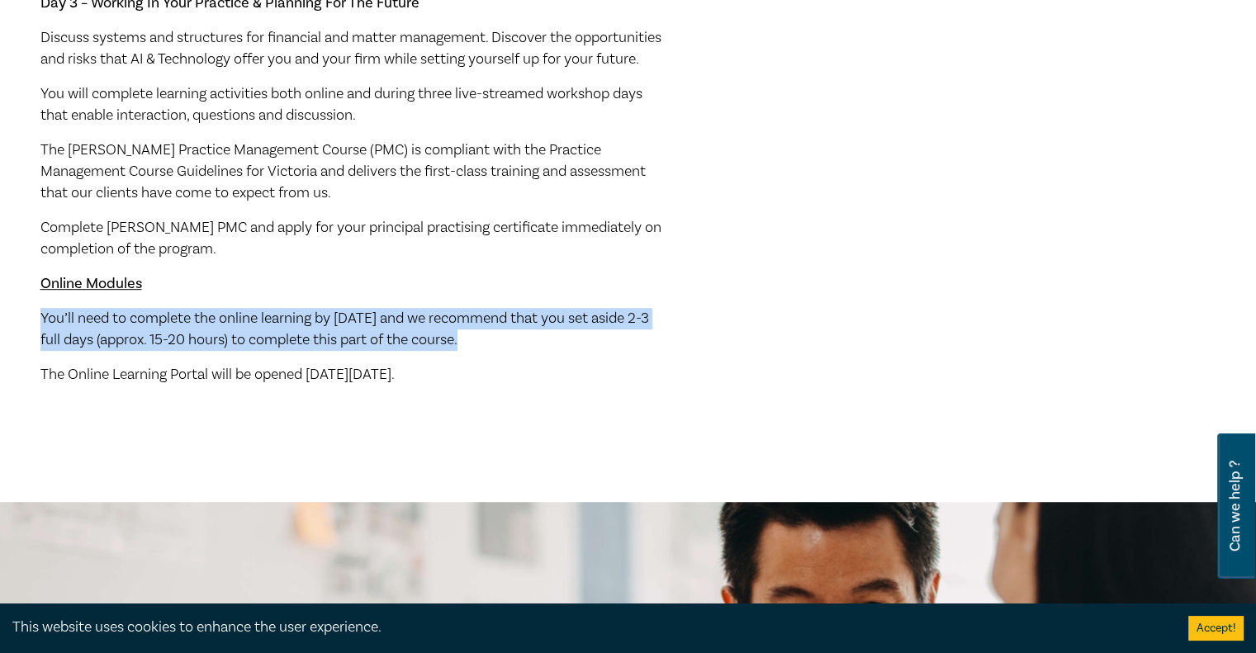
click at [329, 340] on span "You’ll need to complete the online learning by [DATE] and we recommend that you…" at bounding box center [344, 329] width 608 height 40
click at [416, 349] on p "You’ll need to complete the online learning by [DATE] and we recommend that you…" at bounding box center [353, 329] width 627 height 43
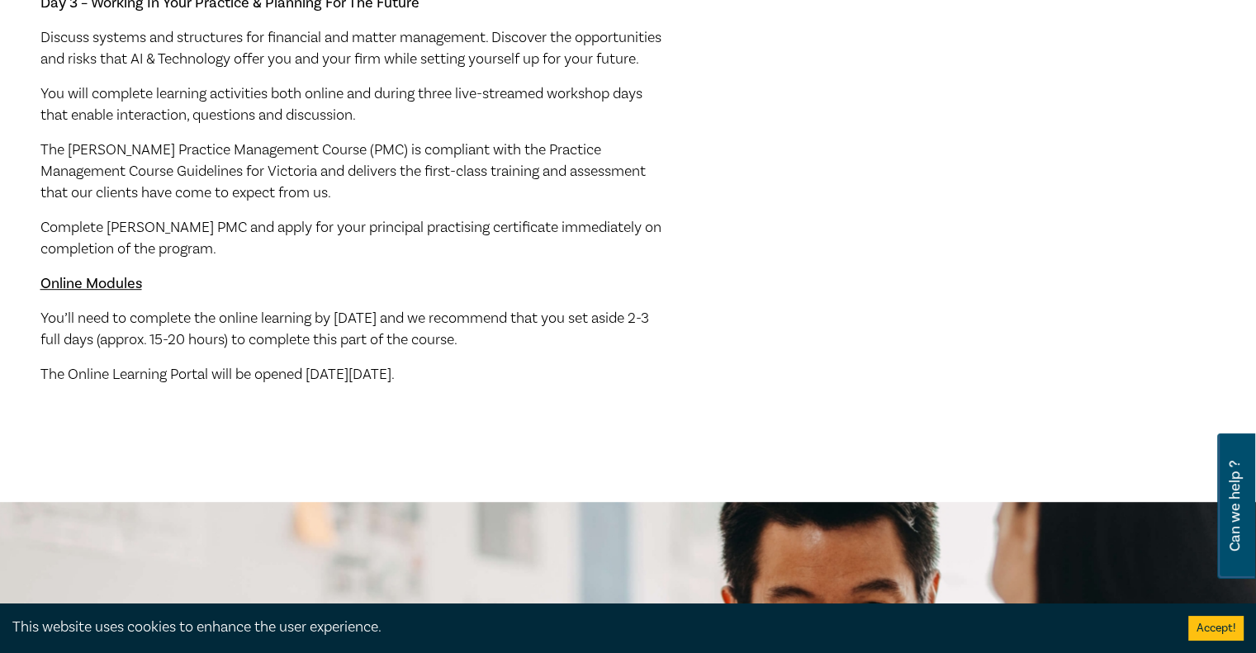
drag, startPoint x: 396, startPoint y: 337, endPoint x: 536, endPoint y: 362, distance: 141.8
click at [536, 349] on span "You’ll need to complete the online learning by [DATE] and we recommend that you…" at bounding box center [344, 329] width 608 height 40
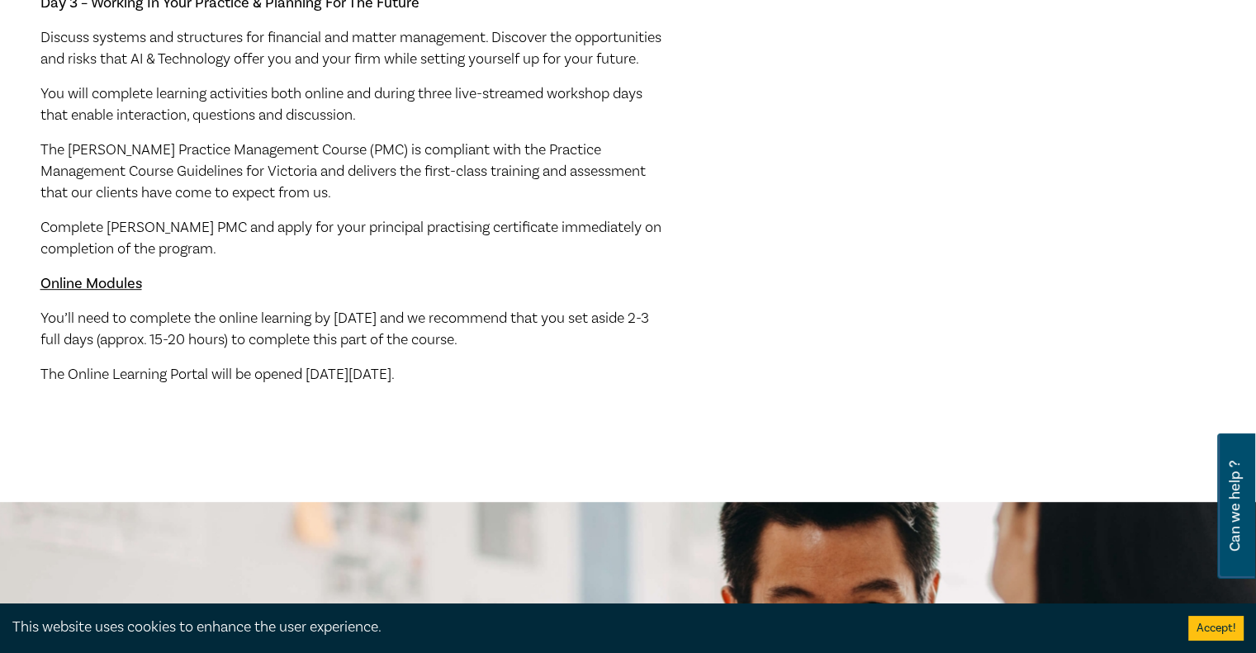
click at [536, 349] on span "You’ll need to complete the online learning by [DATE] and we recommend that you…" at bounding box center [344, 329] width 608 height 40
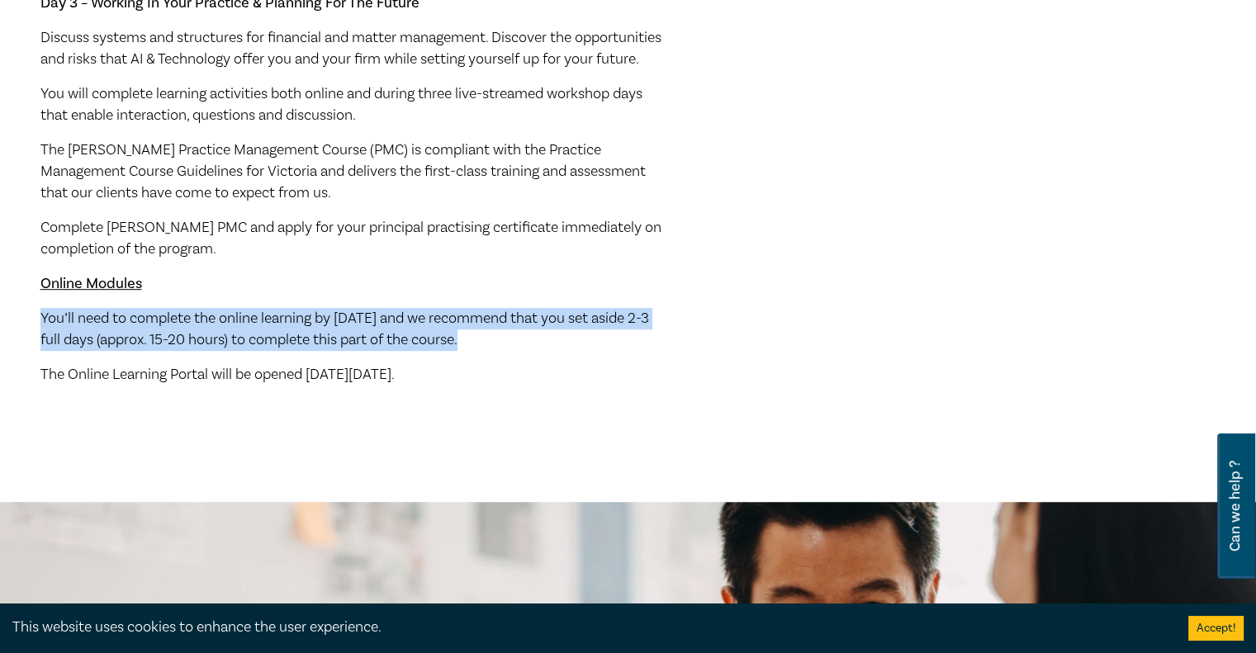
click at [536, 349] on span "You’ll need to complete the online learning by [DATE] and we recommend that you…" at bounding box center [344, 329] width 608 height 40
click at [313, 340] on span "You’ll need to complete the online learning by [DATE] and we recommend that you…" at bounding box center [344, 329] width 608 height 40
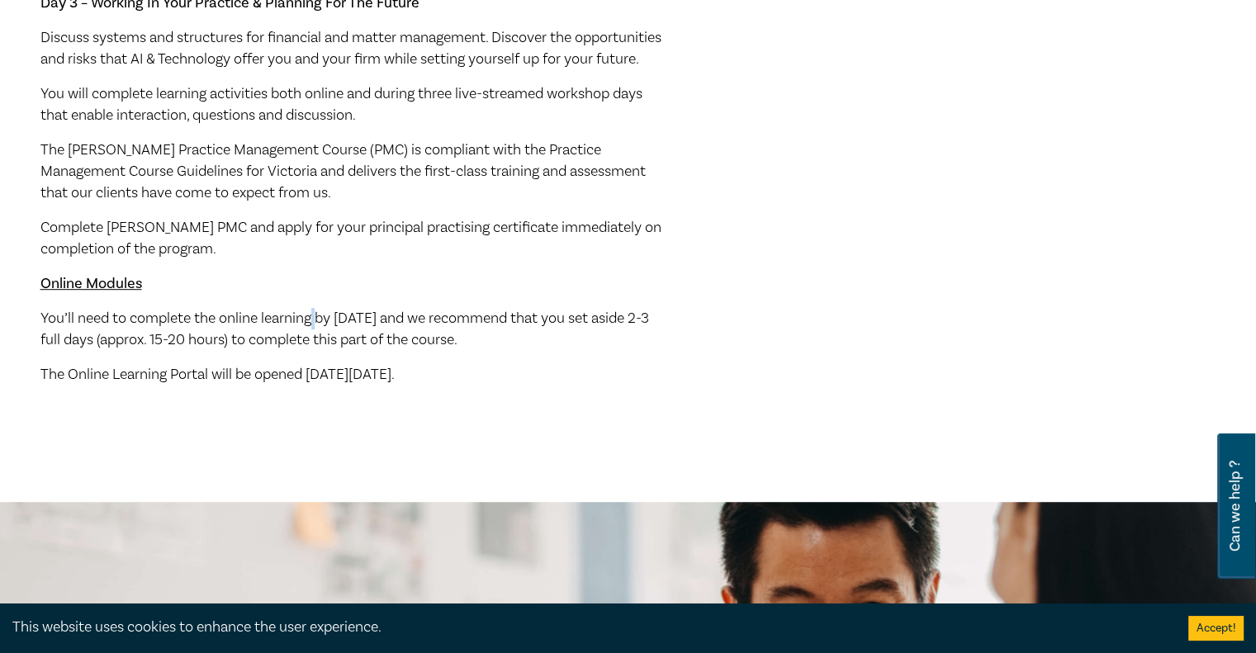
click at [313, 340] on span "You’ll need to complete the online learning by [DATE] and we recommend that you…" at bounding box center [344, 329] width 608 height 40
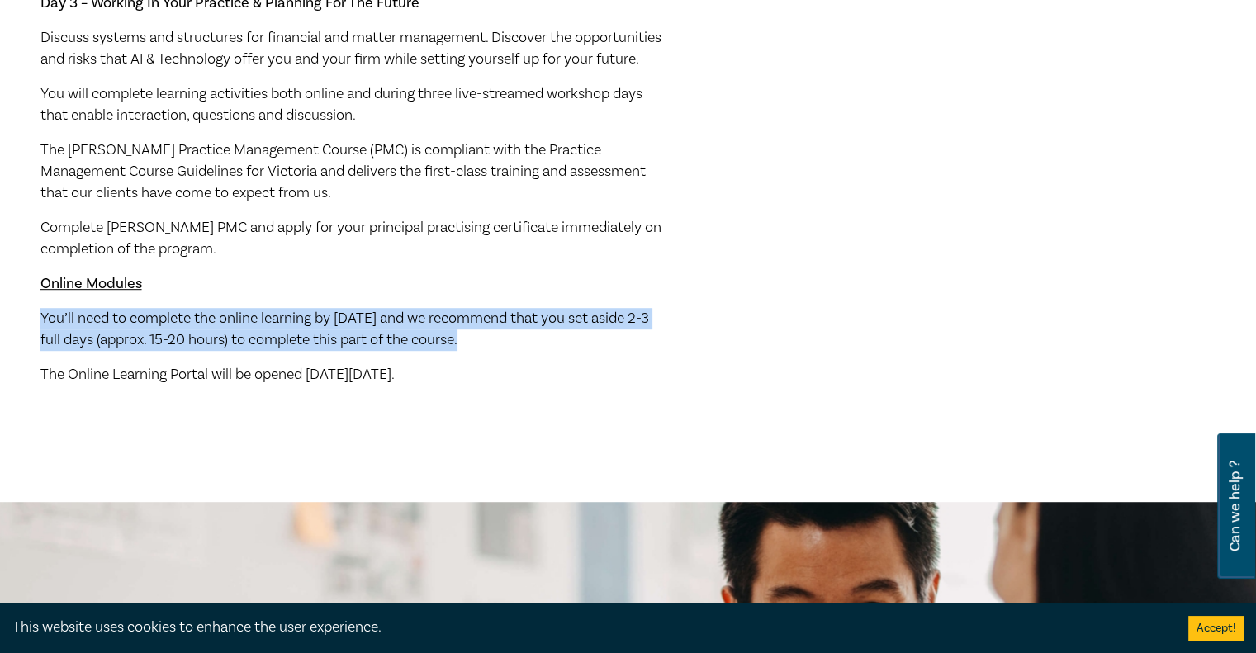
click at [313, 340] on span "You’ll need to complete the online learning by [DATE] and we recommend that you…" at bounding box center [344, 329] width 608 height 40
click at [357, 349] on span "You’ll need to complete the online learning by [DATE] and we recommend that you…" at bounding box center [344, 329] width 608 height 40
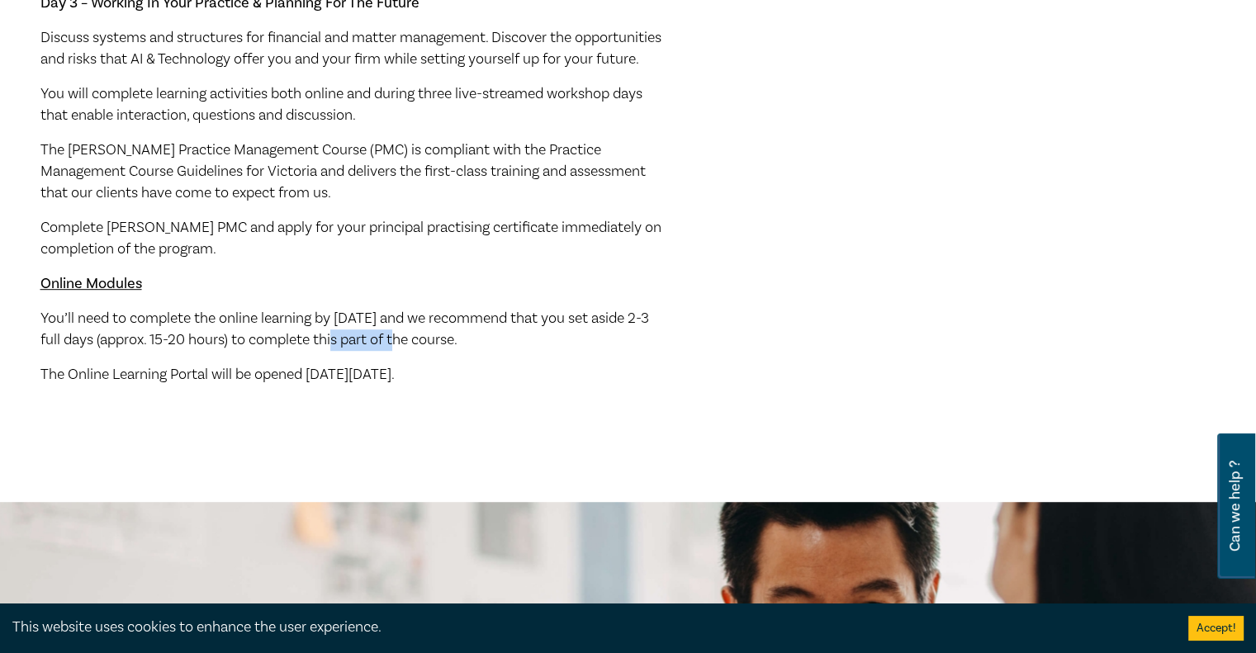
drag, startPoint x: 357, startPoint y: 362, endPoint x: 426, endPoint y: 369, distance: 69.7
click at [426, 349] on span "You’ll need to complete the online learning by [DATE] and we recommend that you…" at bounding box center [344, 329] width 608 height 40
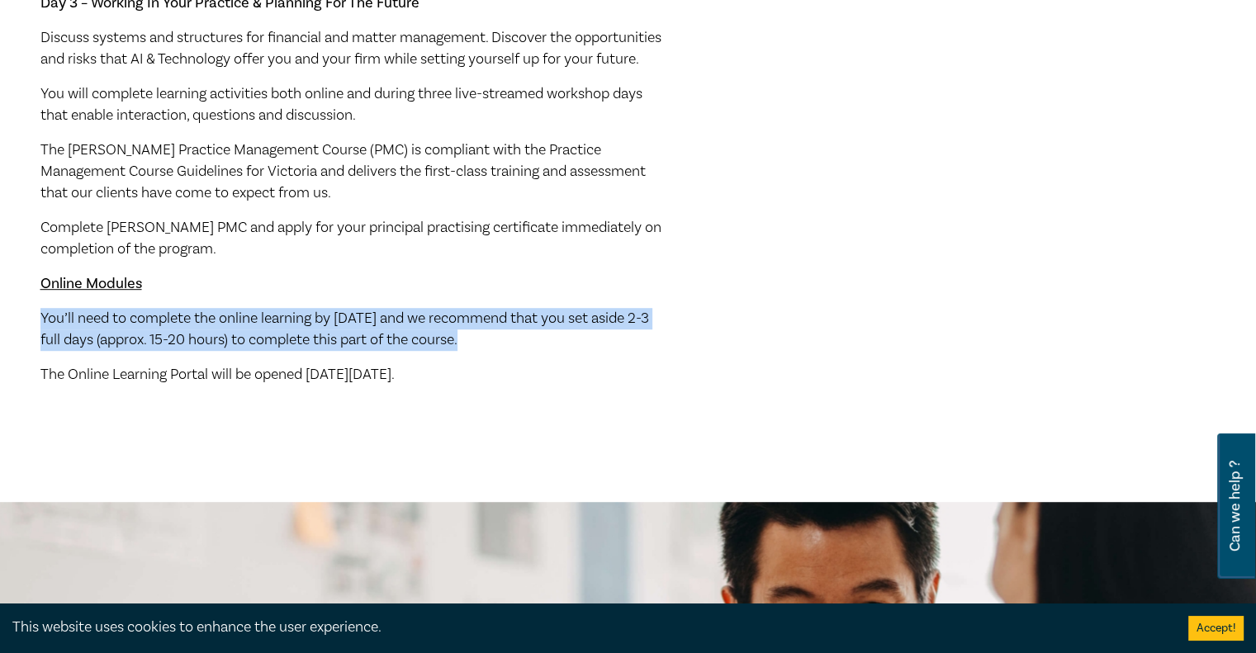
click at [426, 349] on span "You’ll need to complete the online learning by [DATE] and we recommend that you…" at bounding box center [344, 329] width 608 height 40
click at [407, 349] on span "You’ll need to complete the online learning by [DATE] and we recommend that you…" at bounding box center [344, 329] width 608 height 40
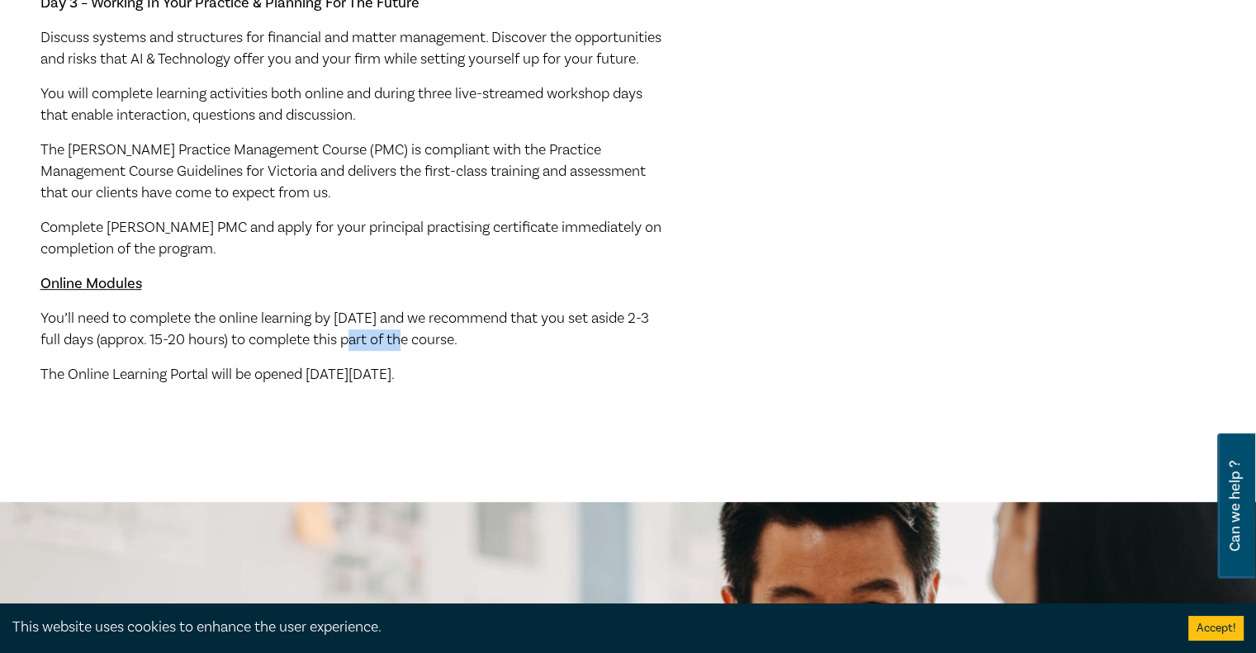
click at [407, 349] on span "You’ll need to complete the online learning by [DATE] and we recommend that you…" at bounding box center [344, 329] width 608 height 40
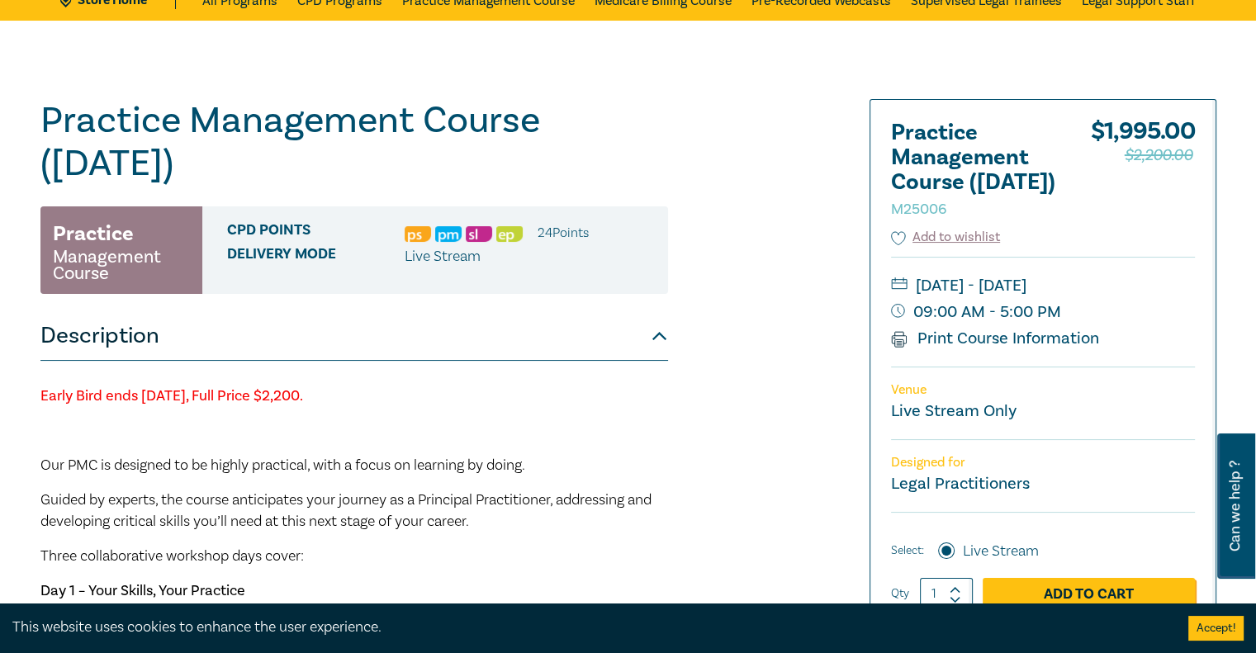
scroll to position [121, 0]
